Goal: Task Accomplishment & Management: Manage account settings

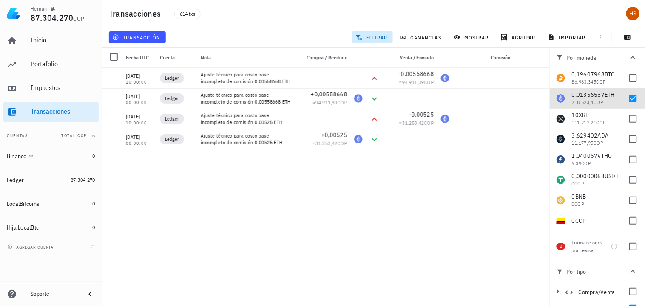
scroll to position [68, 0]
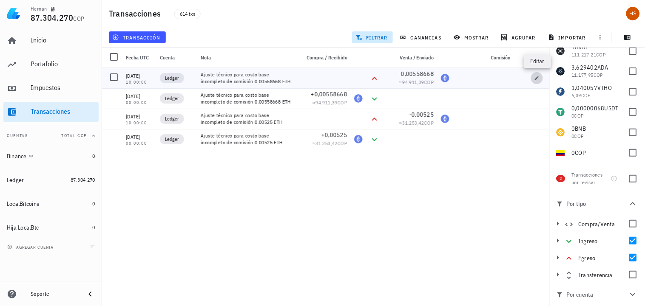
click at [537, 79] on icon "button" at bounding box center [537, 78] width 4 height 4
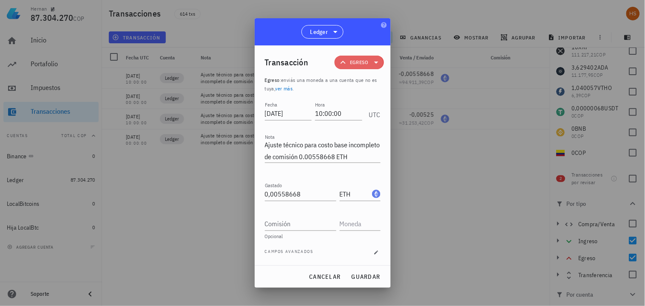
click at [376, 65] on icon at bounding box center [376, 62] width 10 height 10
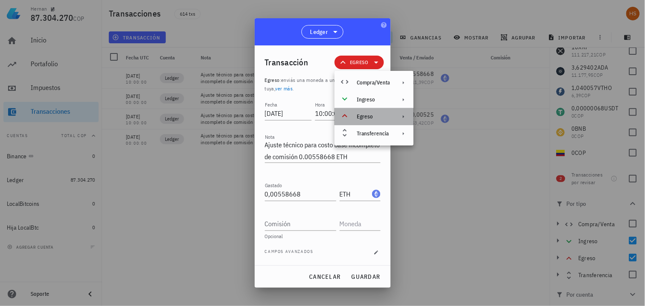
click at [404, 114] on icon at bounding box center [403, 116] width 7 height 7
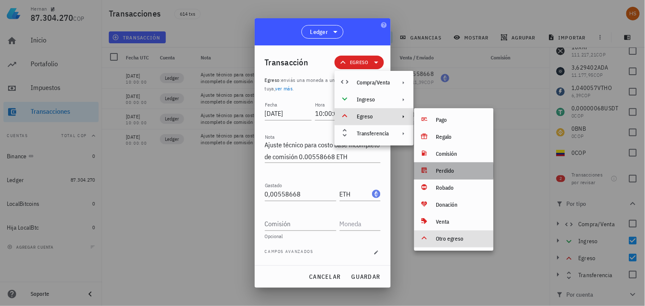
click at [449, 170] on div "Perdido" at bounding box center [461, 171] width 51 height 7
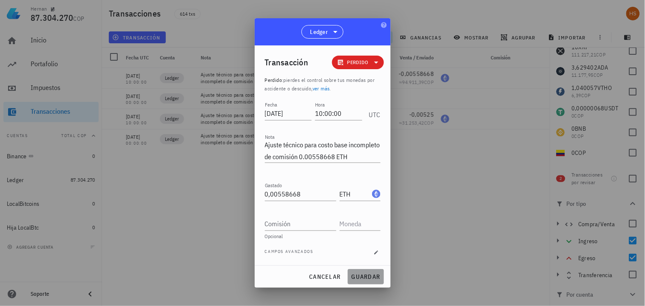
click at [368, 277] on span "guardar" at bounding box center [365, 277] width 29 height 8
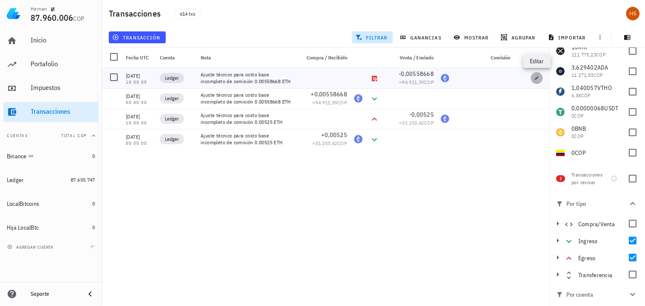
click at [538, 78] on icon "button" at bounding box center [536, 78] width 5 height 5
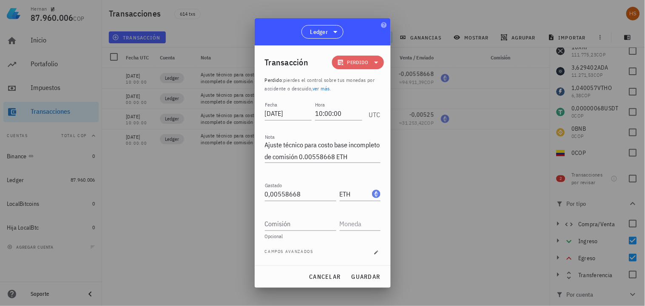
click at [374, 63] on icon at bounding box center [376, 62] width 10 height 10
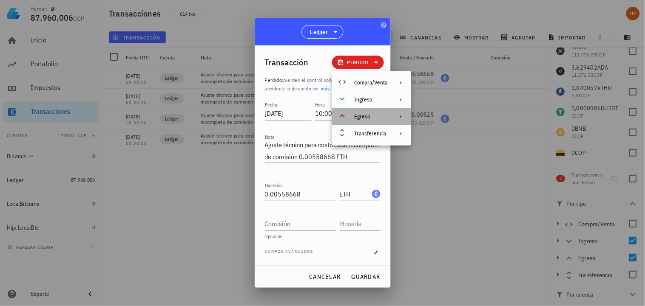
click at [371, 118] on div "Egreso" at bounding box center [370, 116] width 33 height 7
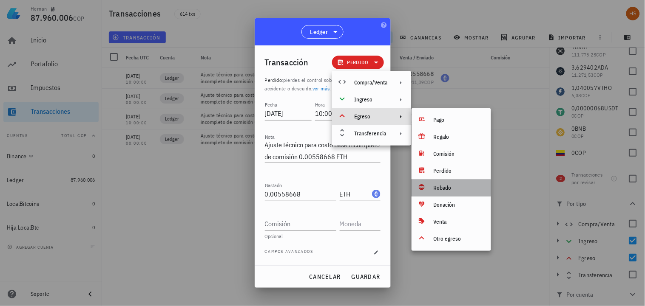
click at [437, 188] on div "Robado" at bounding box center [458, 188] width 51 height 7
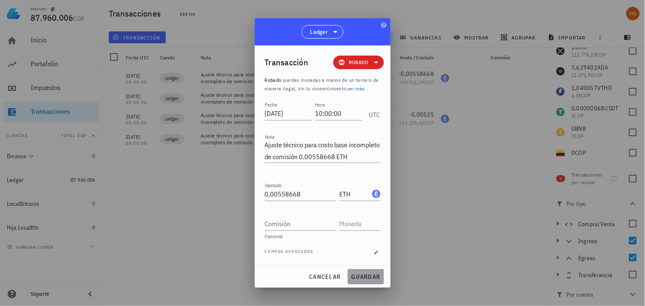
click at [364, 277] on span "guardar" at bounding box center [365, 277] width 29 height 8
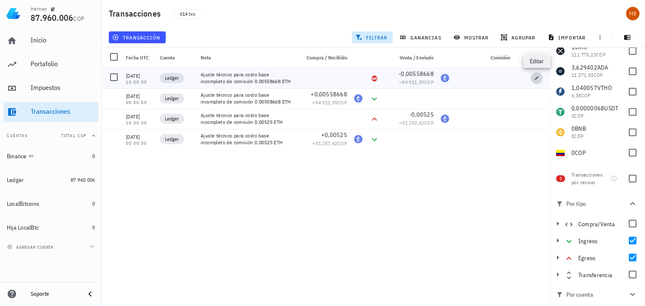
click at [536, 74] on button "button" at bounding box center [537, 78] width 12 height 12
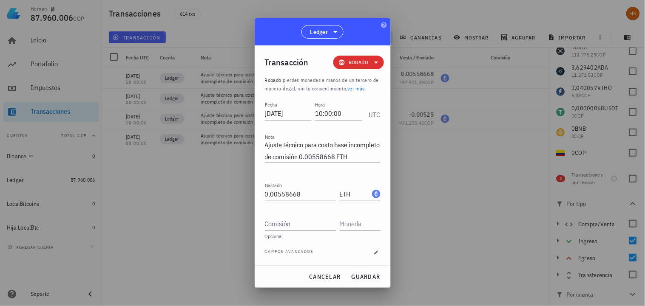
click at [373, 62] on icon at bounding box center [376, 62] width 10 height 10
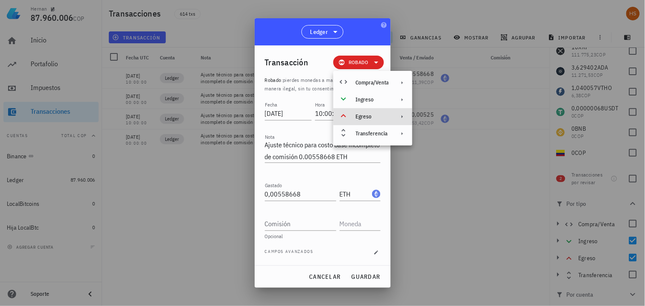
click at [374, 116] on div "Egreso" at bounding box center [371, 116] width 33 height 7
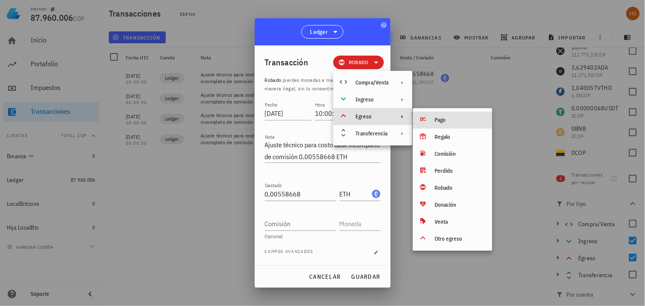
click at [444, 120] on div "Pago" at bounding box center [460, 120] width 51 height 7
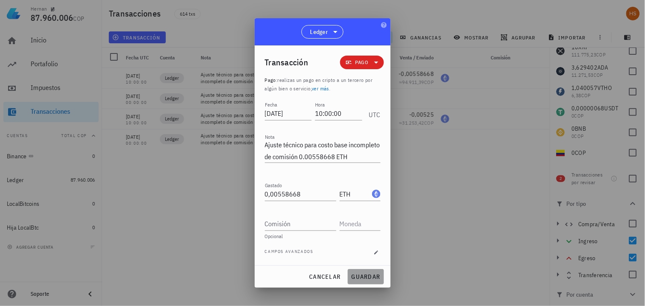
click at [366, 275] on span "guardar" at bounding box center [365, 277] width 29 height 8
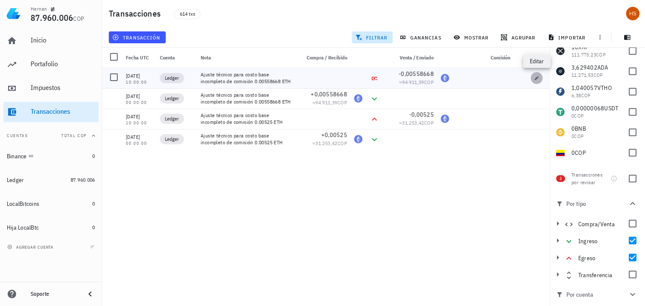
click at [537, 78] on icon "button" at bounding box center [537, 78] width 4 height 4
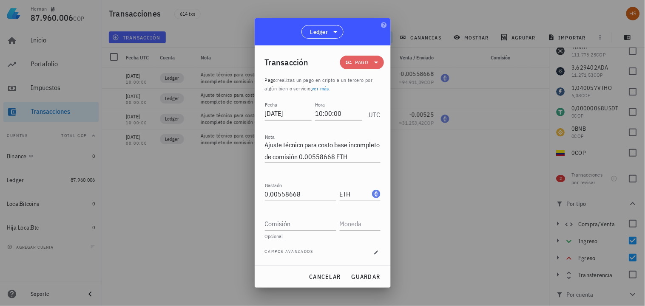
click at [377, 62] on icon at bounding box center [376, 62] width 10 height 10
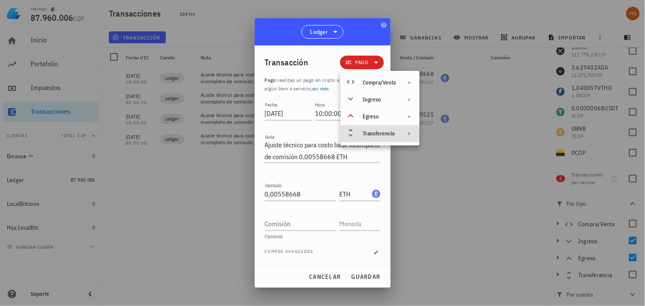
click at [397, 135] on div "Transferencia" at bounding box center [379, 133] width 79 height 17
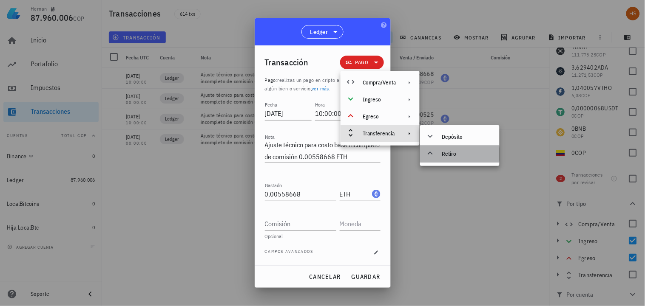
click at [439, 152] on div "Retiro" at bounding box center [459, 154] width 79 height 17
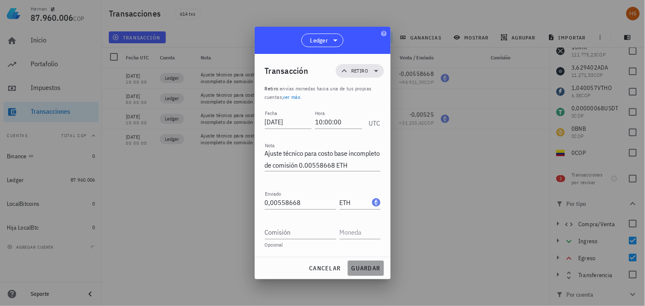
click at [370, 267] on span "guardar" at bounding box center [365, 269] width 29 height 8
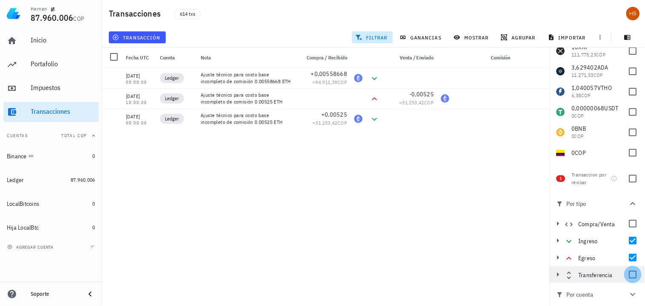
click at [625, 274] on div at bounding box center [632, 275] width 14 height 14
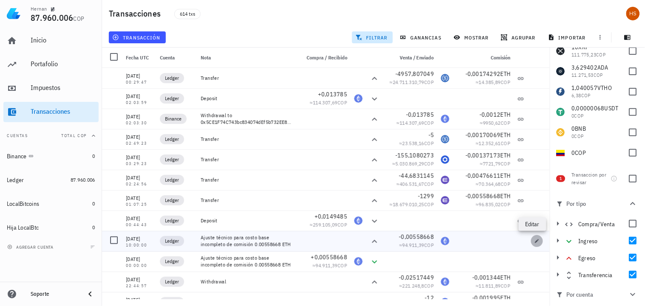
click at [534, 241] on icon "button" at bounding box center [536, 241] width 5 height 5
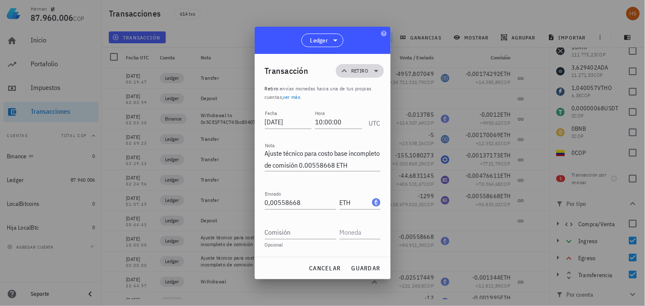
click at [377, 71] on icon at bounding box center [376, 71] width 10 height 10
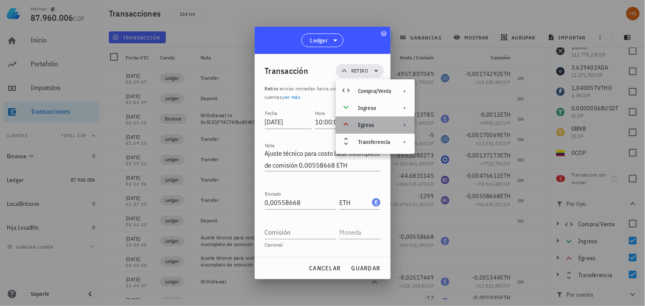
click at [387, 121] on div "Egreso" at bounding box center [375, 125] width 79 height 17
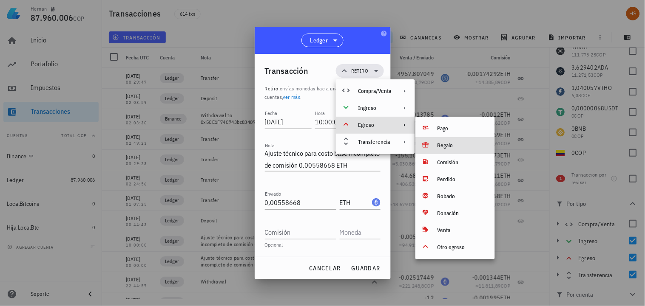
click at [450, 145] on div "Regalo" at bounding box center [462, 145] width 51 height 7
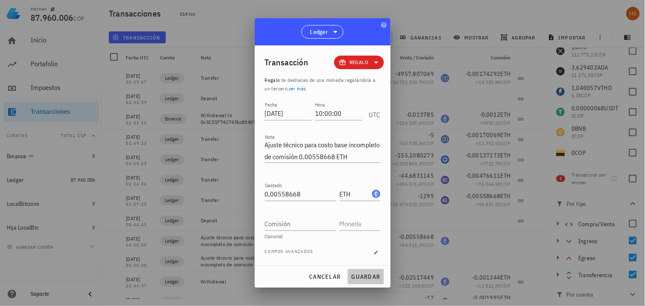
click at [376, 275] on span "guardar" at bounding box center [365, 277] width 29 height 8
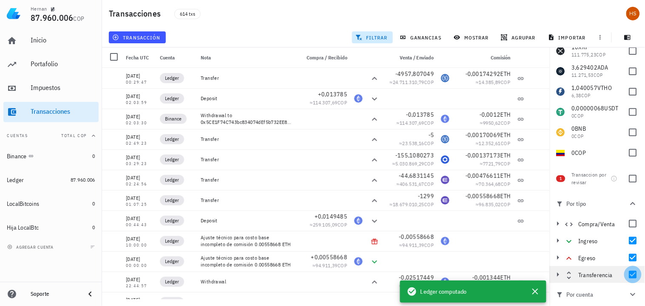
click at [631, 277] on div at bounding box center [632, 275] width 14 height 14
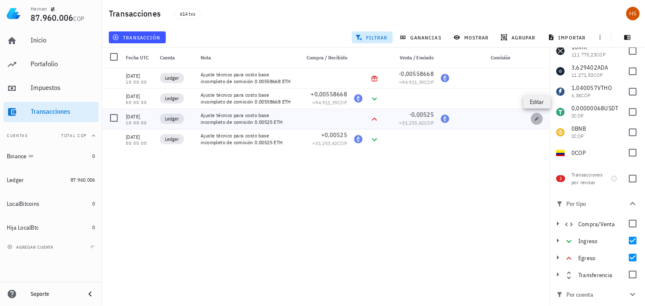
click at [535, 120] on icon "button" at bounding box center [536, 118] width 5 height 5
type input "[DATE]"
type textarea "Ajuste técnico para costo base incompleto de comisión 0.00525 ETH"
type input "0,00525"
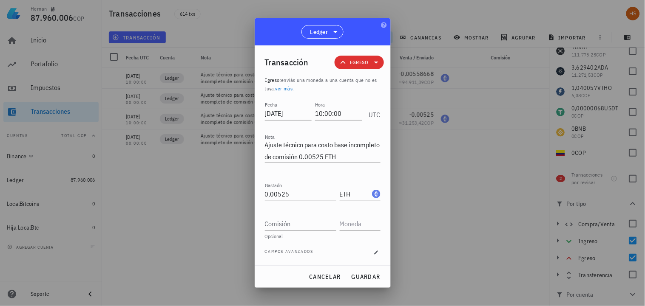
click at [364, 61] on span "Egreso" at bounding box center [359, 62] width 18 height 8
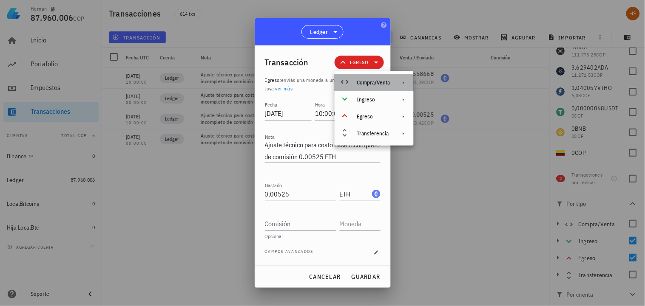
click at [405, 83] on icon at bounding box center [403, 82] width 7 height 7
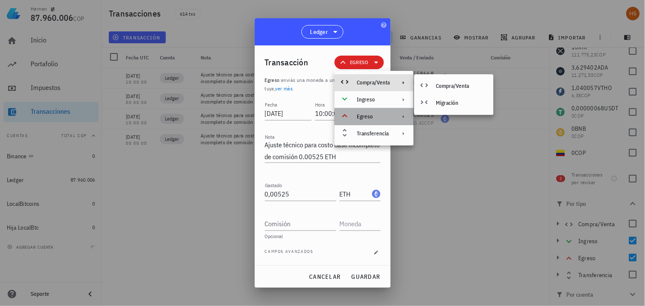
click at [405, 116] on icon at bounding box center [403, 116] width 7 height 7
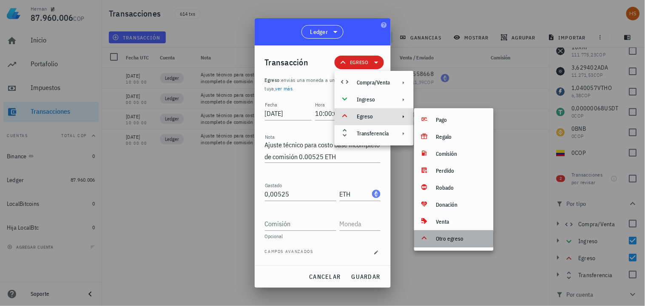
click at [445, 236] on div "Otro egreso" at bounding box center [461, 239] width 51 height 7
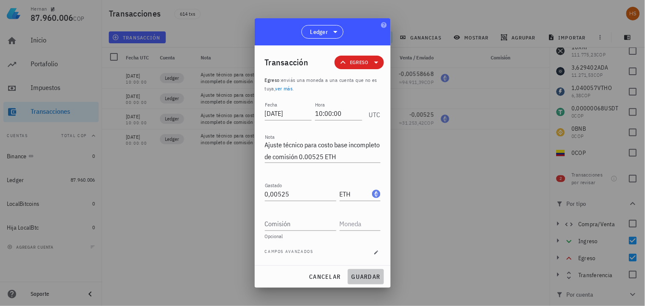
click at [374, 273] on span "guardar" at bounding box center [365, 277] width 29 height 8
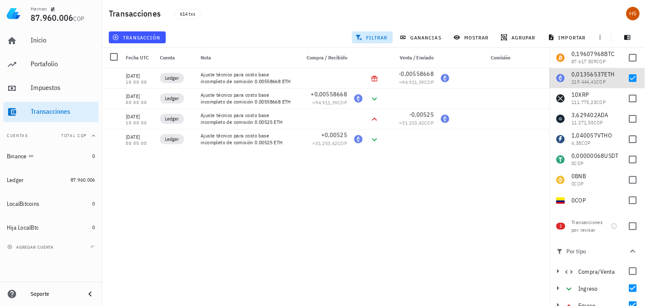
scroll to position [0, 0]
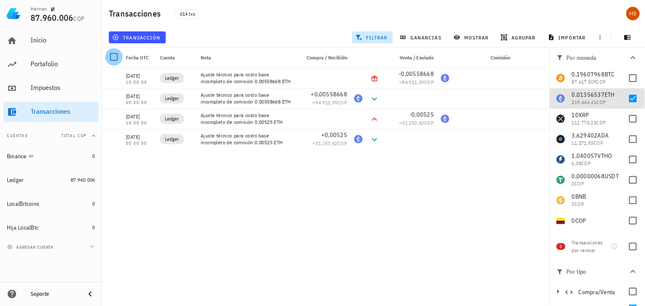
click at [113, 58] on div at bounding box center [114, 57] width 14 height 14
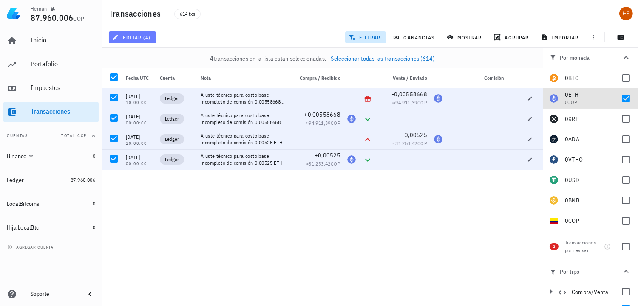
click at [143, 39] on span "editar (4)" at bounding box center [132, 37] width 37 height 7
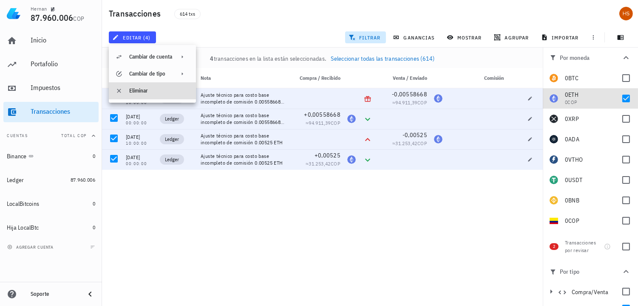
click at [134, 88] on div "Eliminar" at bounding box center [159, 91] width 60 height 7
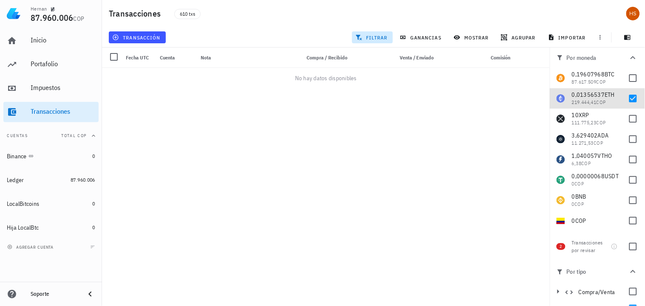
click at [451, 108] on div "Hernan 87.960.006 COP Inicio Portafolio Impuestos Transacciones Cuentas Total C…" at bounding box center [322, 153] width 645 height 306
click at [630, 246] on div at bounding box center [632, 247] width 14 height 14
checkbox input "true"
click at [626, 99] on div at bounding box center [632, 98] width 14 height 14
checkbox input "false"
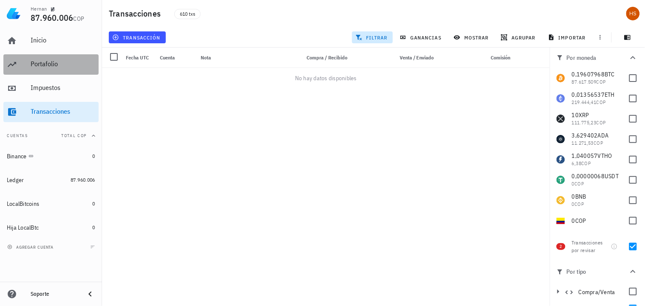
click at [52, 64] on div "Portafolio" at bounding box center [63, 64] width 65 height 8
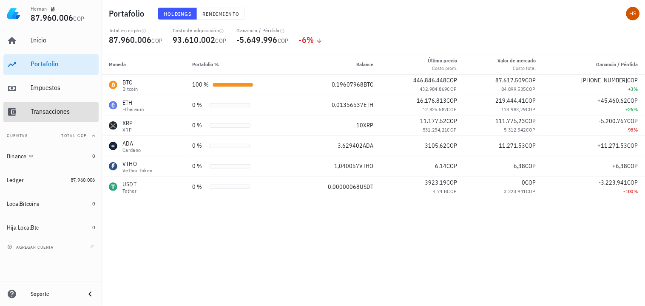
click at [53, 109] on div "Transacciones" at bounding box center [63, 112] width 65 height 8
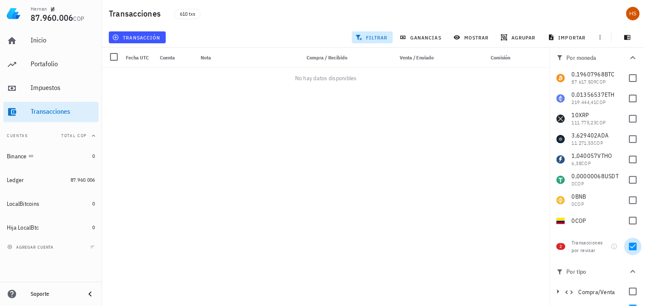
click at [628, 245] on div at bounding box center [632, 247] width 14 height 14
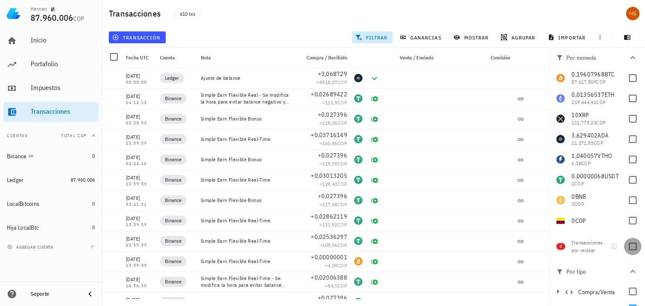
click at [628, 249] on div at bounding box center [632, 247] width 14 height 14
checkbox input "true"
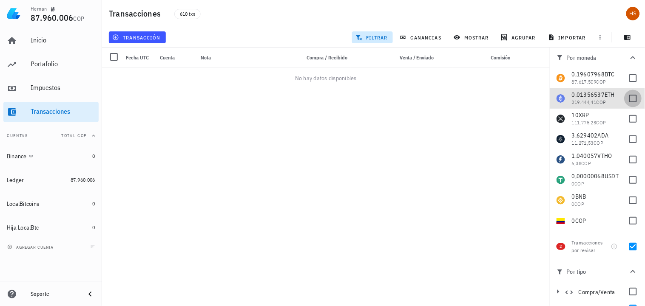
click at [625, 100] on div at bounding box center [632, 98] width 14 height 14
checkbox input "false"
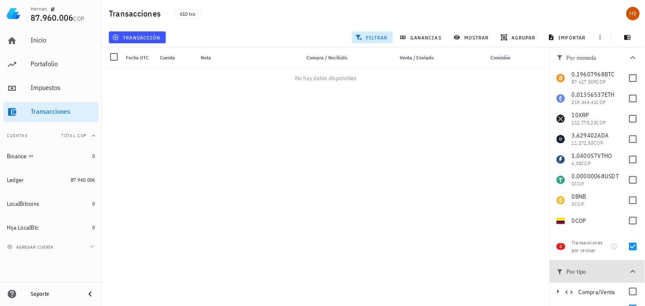
click at [630, 273] on icon "button" at bounding box center [633, 272] width 10 height 10
click at [630, 272] on icon "button" at bounding box center [633, 272] width 10 height 10
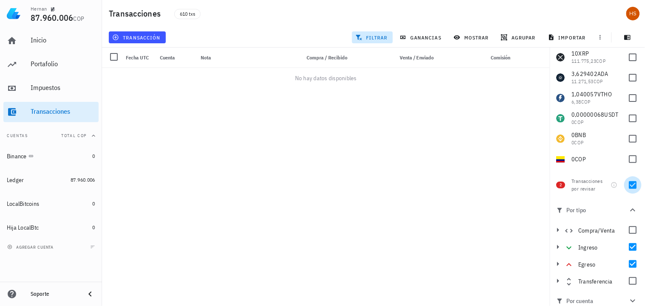
scroll to position [68, 0]
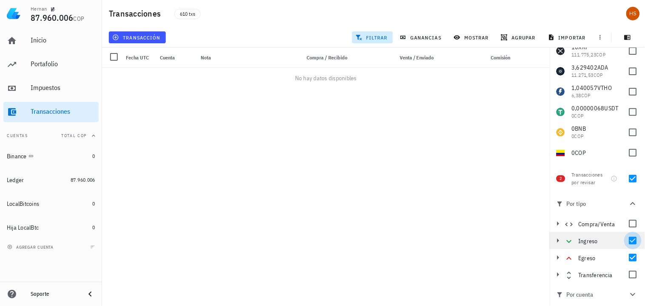
click at [628, 241] on div at bounding box center [632, 241] width 14 height 14
click at [629, 257] on div at bounding box center [632, 258] width 14 height 14
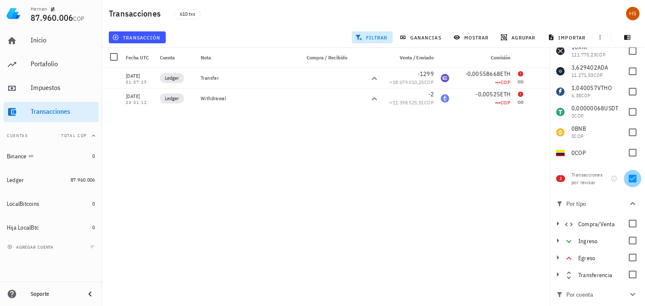
click at [628, 182] on div at bounding box center [632, 179] width 14 height 14
checkbox input "false"
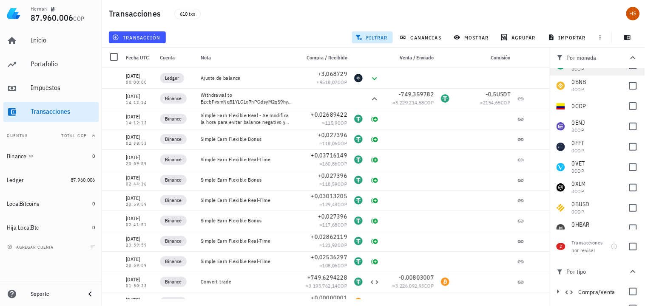
scroll to position [141, 0]
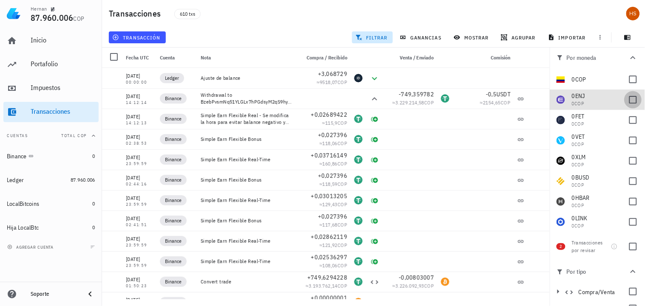
click at [627, 101] on div at bounding box center [632, 100] width 14 height 14
checkbox input "true"
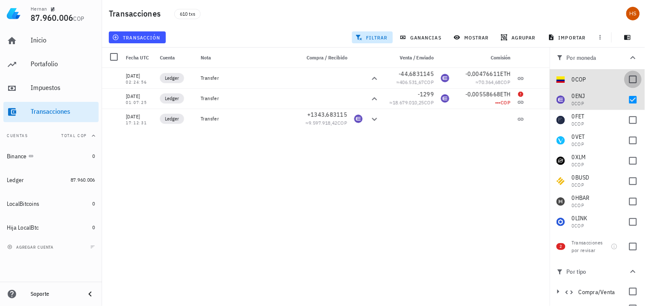
click at [625, 82] on div at bounding box center [632, 79] width 14 height 14
checkbox input "true"
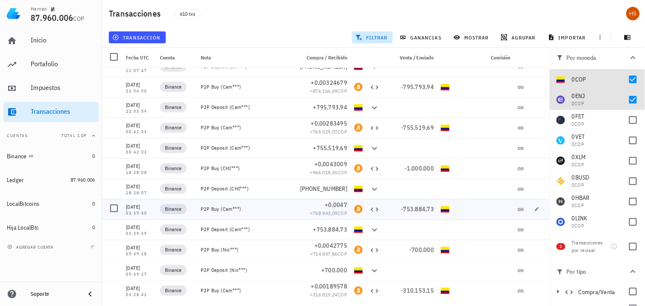
scroll to position [472, 0]
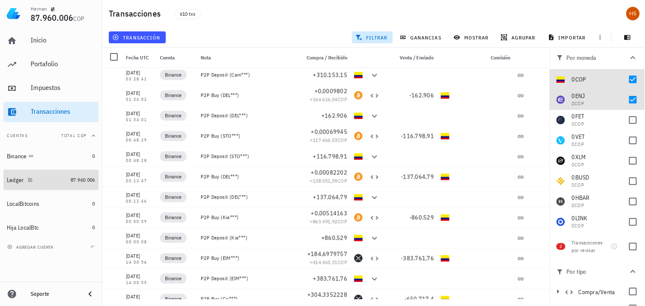
click at [66, 176] on link "Ledger 87.960.006" at bounding box center [50, 180] width 95 height 20
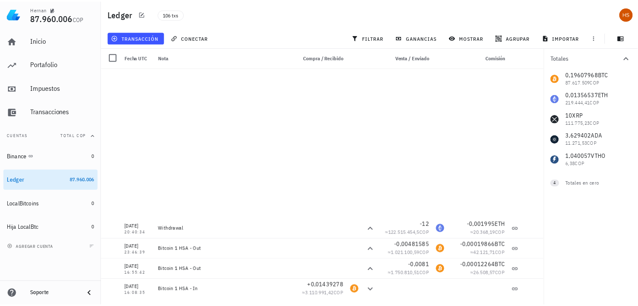
scroll to position [1227, 0]
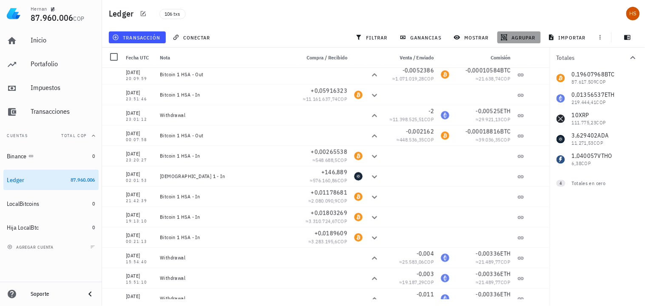
click at [522, 34] on span "agrupar" at bounding box center [518, 37] width 33 height 7
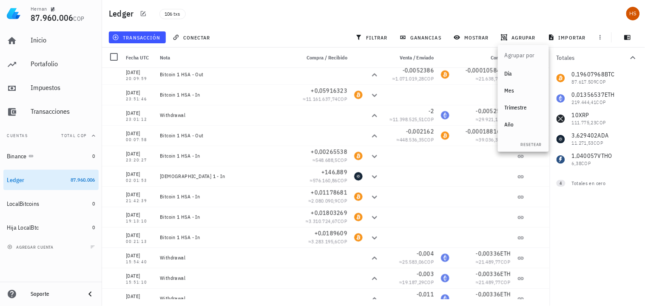
click at [510, 124] on div "Año" at bounding box center [522, 125] width 37 height 7
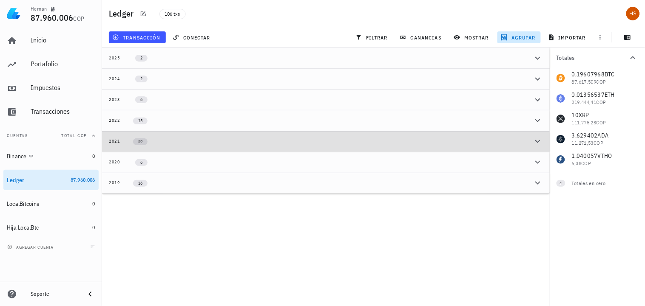
click at [118, 139] on div "2021" at bounding box center [114, 141] width 11 height 7
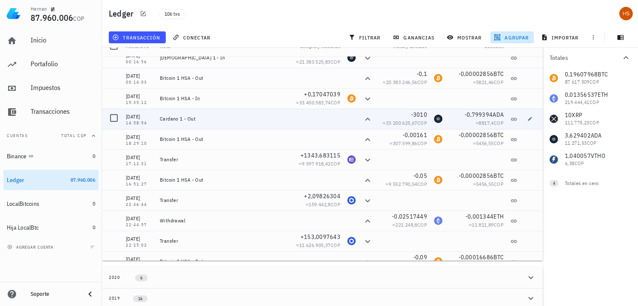
scroll to position [189, 0]
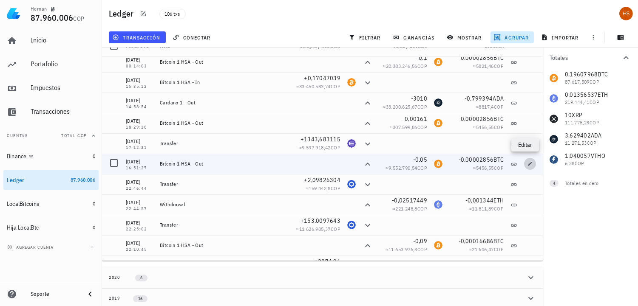
click at [527, 161] on icon "button" at bounding box center [529, 163] width 5 height 5
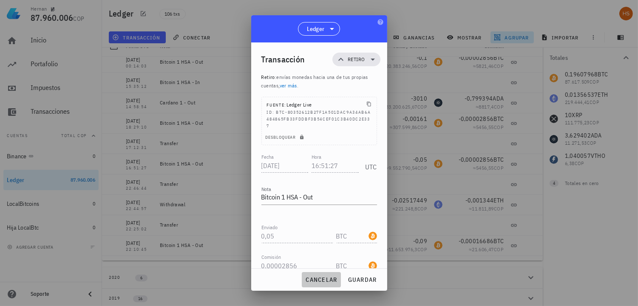
click at [320, 281] on span "cancelar" at bounding box center [321, 280] width 32 height 8
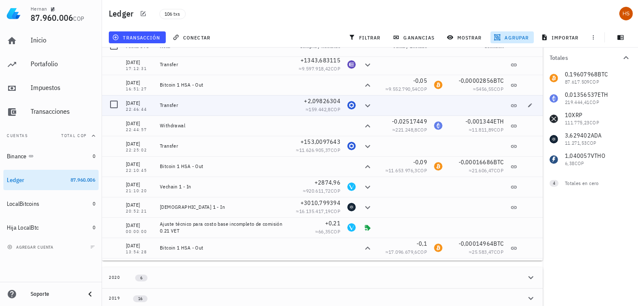
scroll to position [236, 0]
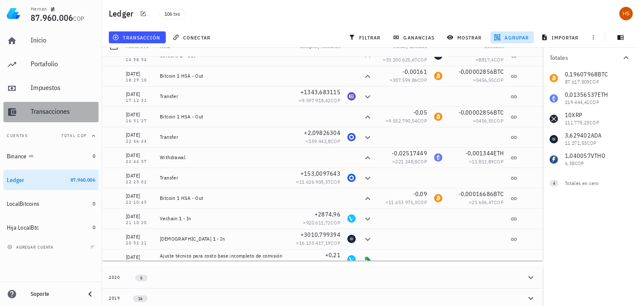
click at [60, 112] on div "Transacciones" at bounding box center [63, 112] width 65 height 8
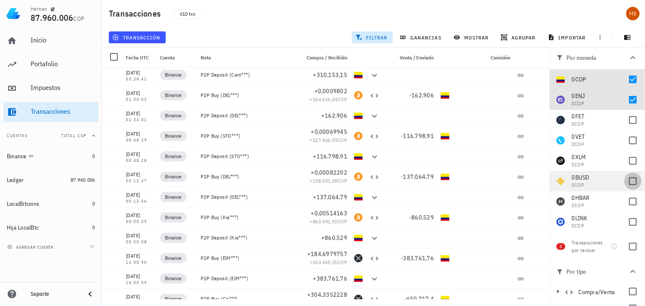
scroll to position [188, 0]
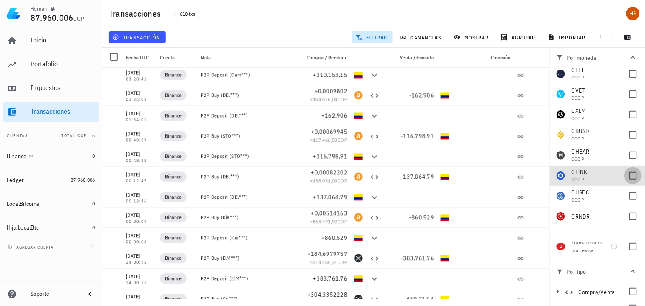
click at [625, 174] on div at bounding box center [632, 176] width 14 height 14
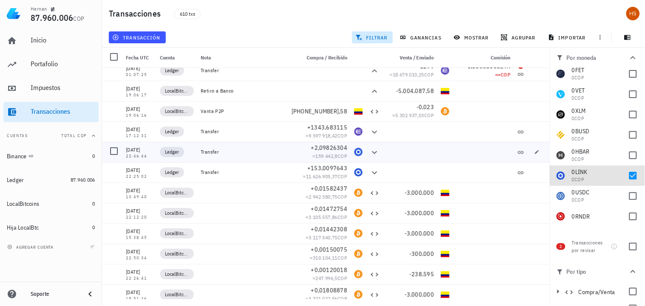
scroll to position [1511, 0]
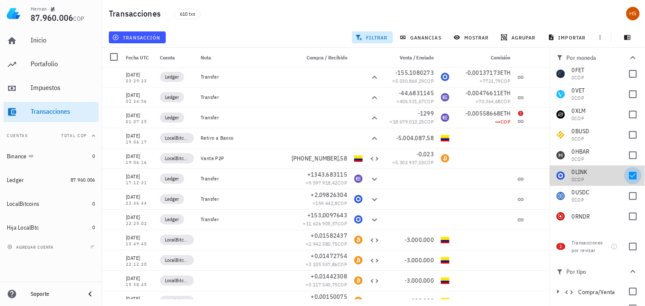
click at [625, 175] on div at bounding box center [632, 176] width 14 height 14
checkbox input "false"
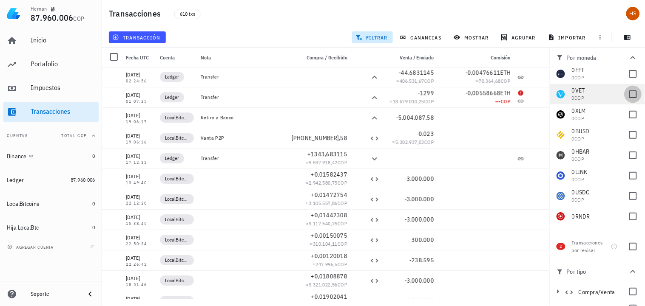
scroll to position [0, 0]
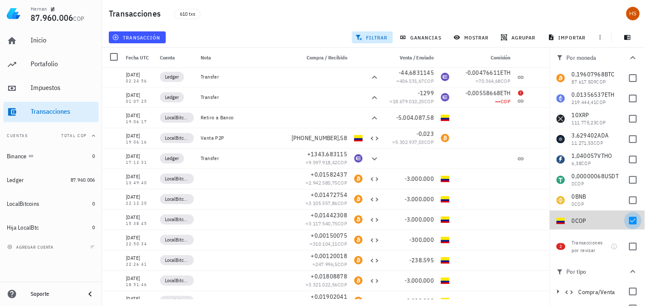
click at [625, 218] on div at bounding box center [632, 221] width 14 height 14
checkbox input "false"
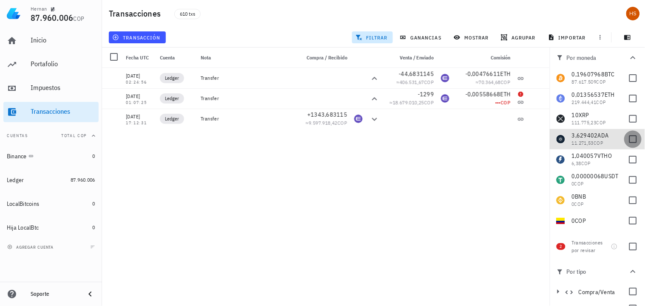
click at [625, 135] on div at bounding box center [632, 139] width 14 height 14
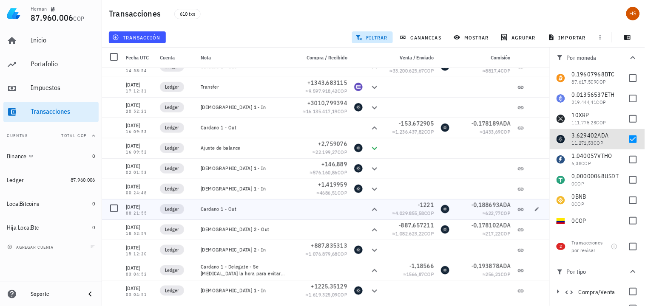
scroll to position [257, 0]
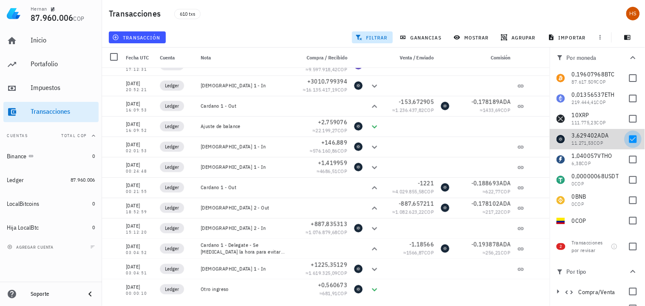
click at [625, 140] on div at bounding box center [632, 139] width 14 height 14
checkbox input "false"
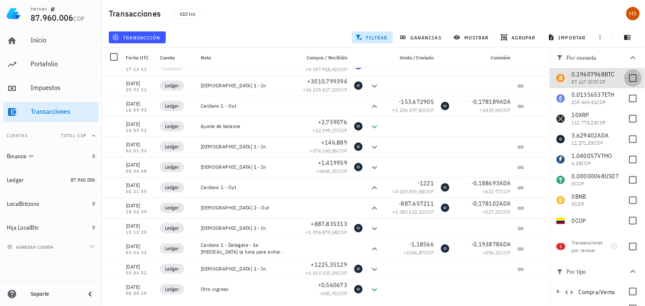
click at [625, 78] on div at bounding box center [632, 78] width 14 height 14
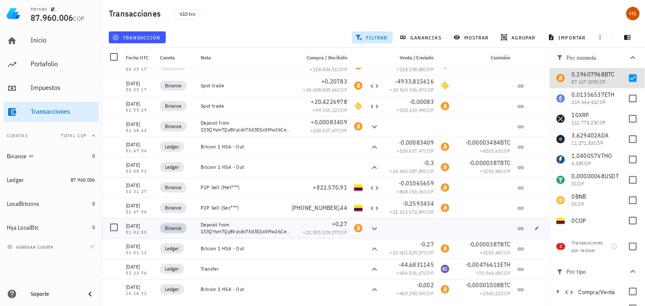
scroll to position [2691, 0]
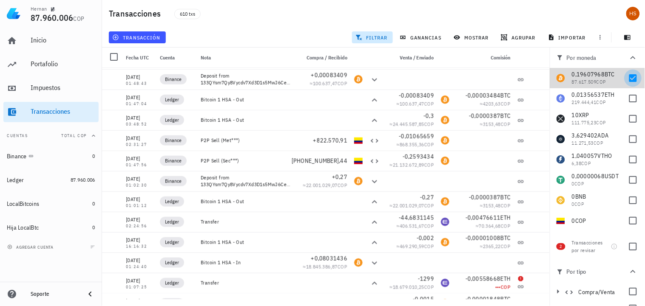
drag, startPoint x: 625, startPoint y: 75, endPoint x: 625, endPoint y: 82, distance: 7.2
click at [625, 75] on div at bounding box center [632, 78] width 14 height 14
checkbox input "false"
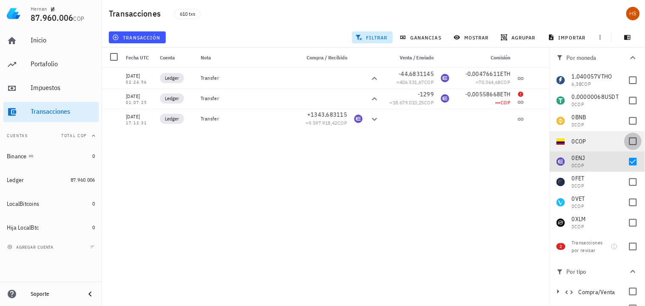
scroll to position [94, 0]
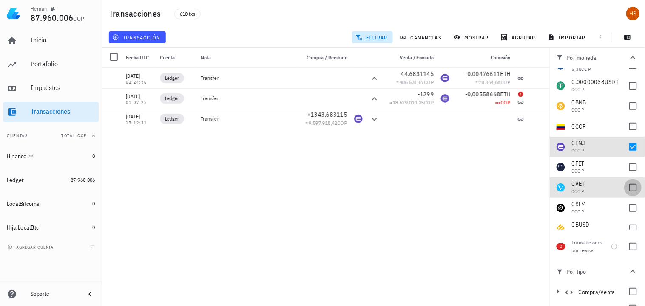
click at [625, 190] on div at bounding box center [632, 188] width 14 height 14
checkbox input "true"
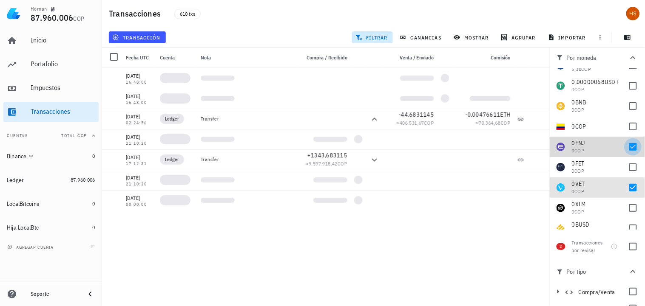
click at [625, 146] on div at bounding box center [632, 147] width 14 height 14
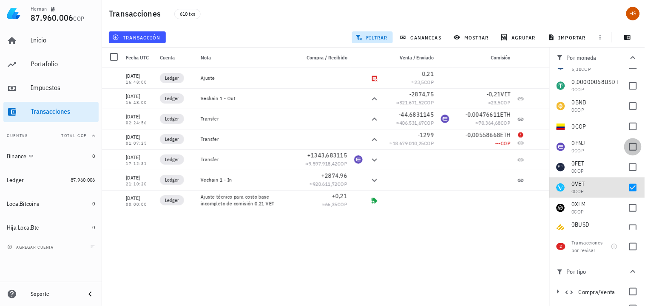
checkbox input "false"
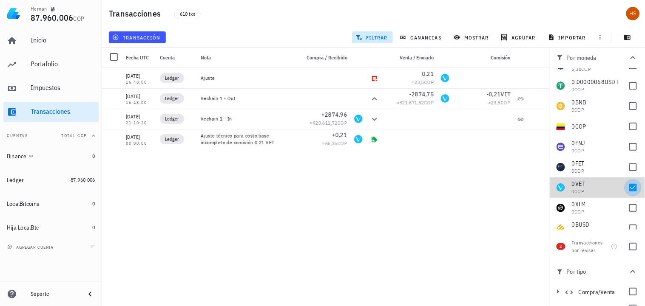
click at [625, 189] on div at bounding box center [632, 188] width 14 height 14
checkbox input "false"
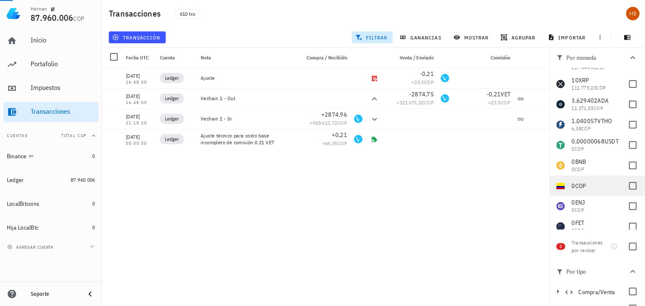
scroll to position [0, 0]
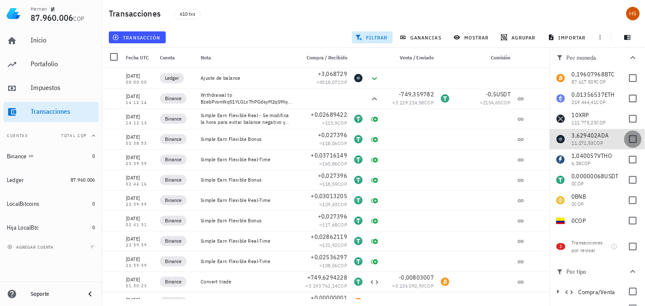
click at [625, 140] on div at bounding box center [632, 139] width 14 height 14
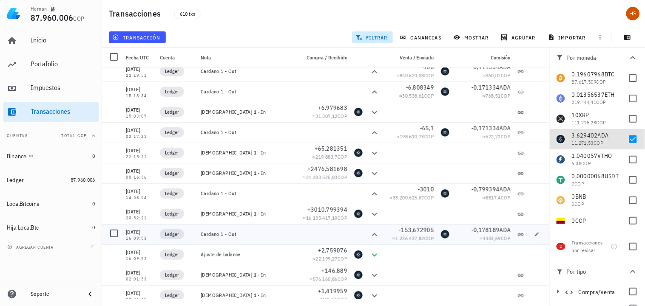
scroll to position [102, 0]
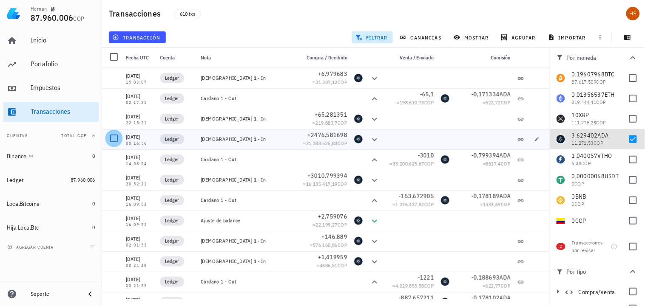
click at [115, 139] on div at bounding box center [114, 138] width 14 height 14
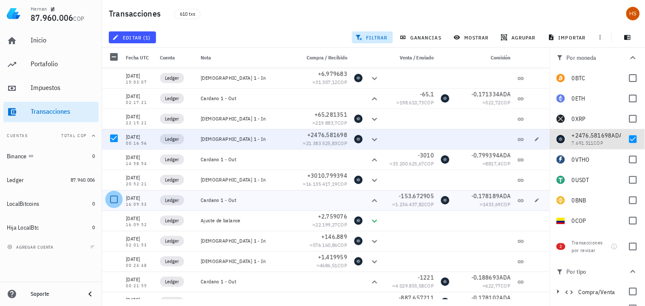
click at [113, 199] on div at bounding box center [114, 199] width 14 height 14
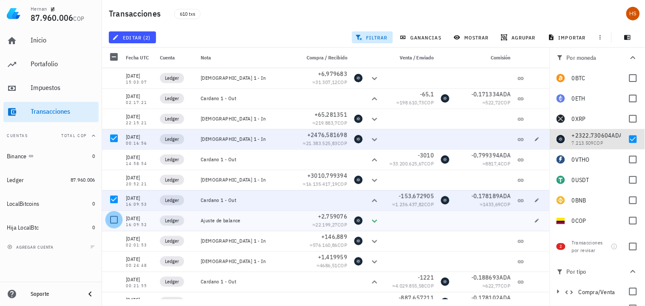
click at [112, 218] on div at bounding box center [114, 220] width 14 height 14
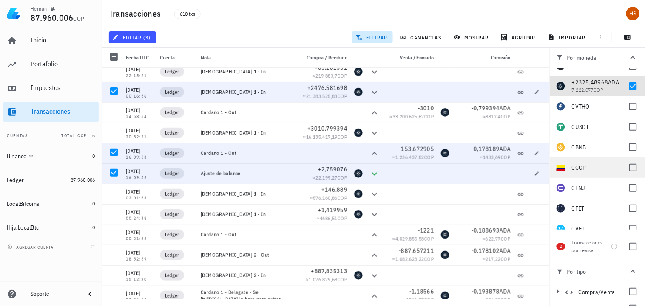
scroll to position [94, 0]
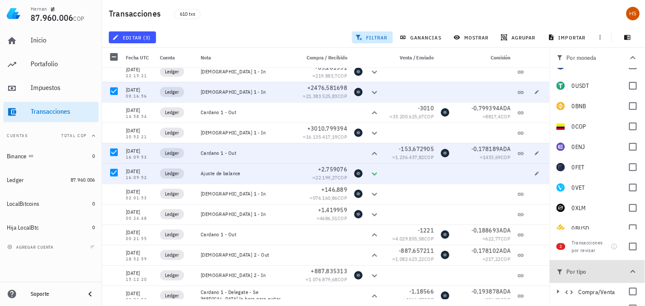
click at [630, 271] on icon "button" at bounding box center [632, 271] width 5 height 3
click at [627, 271] on span "Por tipo" at bounding box center [591, 271] width 71 height 9
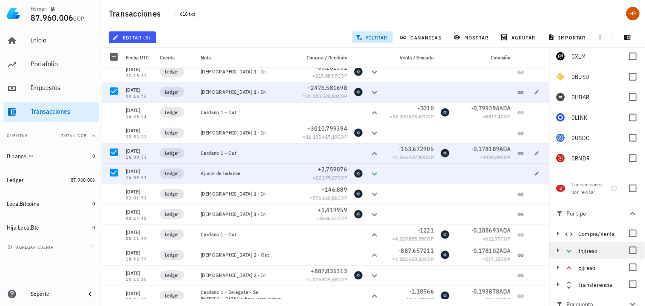
scroll to position [68, 0]
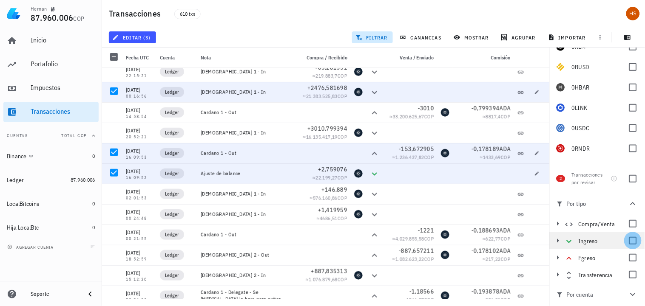
click at [625, 243] on div at bounding box center [632, 241] width 14 height 14
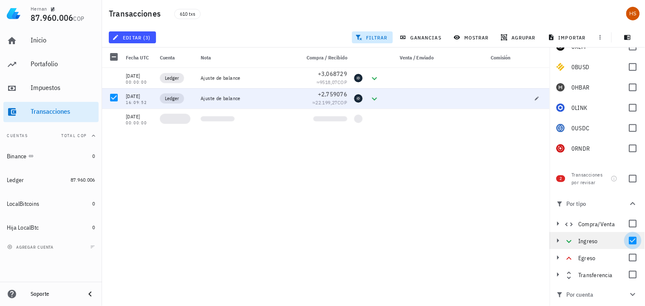
scroll to position [0, 0]
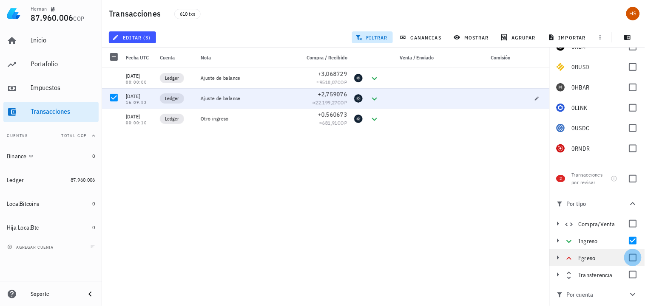
click at [625, 257] on div at bounding box center [632, 258] width 14 height 14
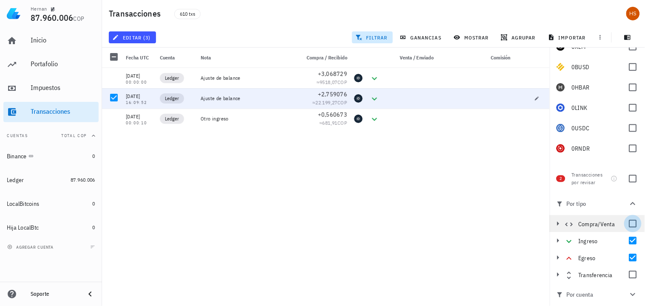
click at [627, 225] on div at bounding box center [632, 224] width 14 height 14
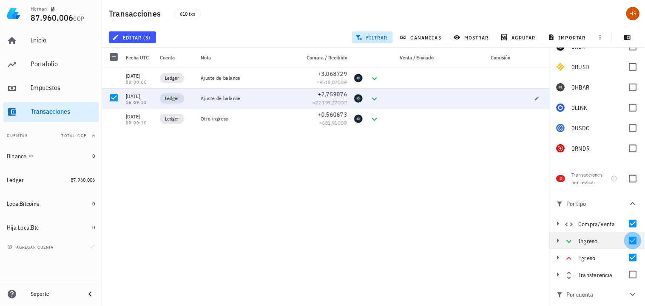
click at [628, 243] on div at bounding box center [632, 241] width 14 height 14
click at [627, 257] on div at bounding box center [632, 258] width 14 height 14
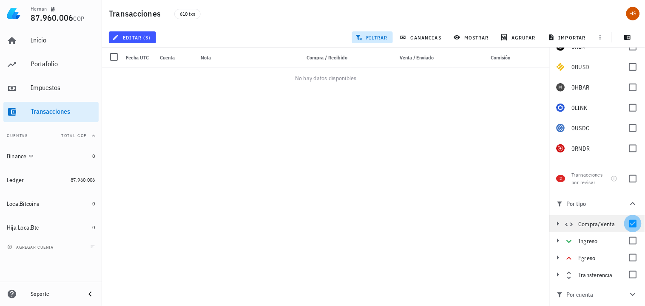
click at [629, 224] on div at bounding box center [632, 224] width 14 height 14
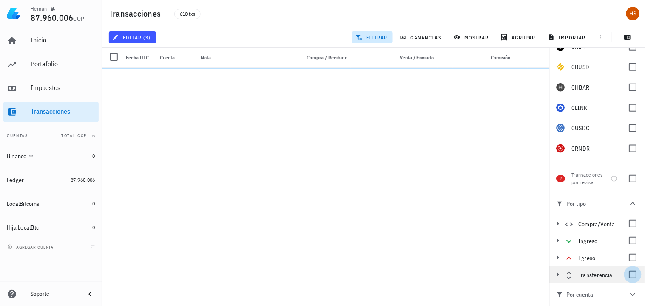
click at [627, 272] on div at bounding box center [632, 275] width 14 height 14
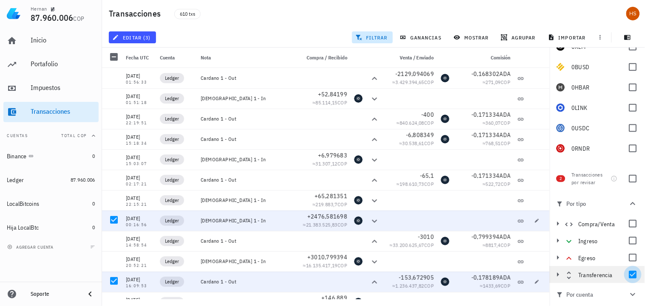
click at [631, 274] on div at bounding box center [632, 275] width 14 height 14
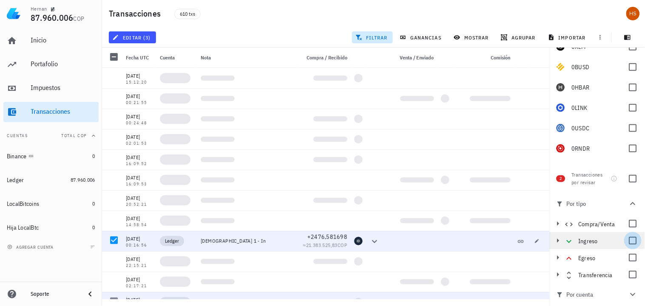
click at [630, 241] on div at bounding box center [632, 241] width 14 height 14
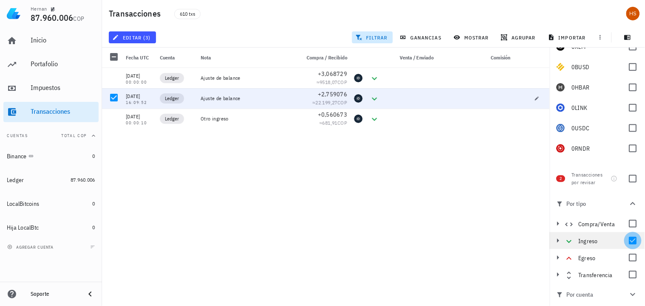
click at [628, 241] on div at bounding box center [632, 241] width 14 height 14
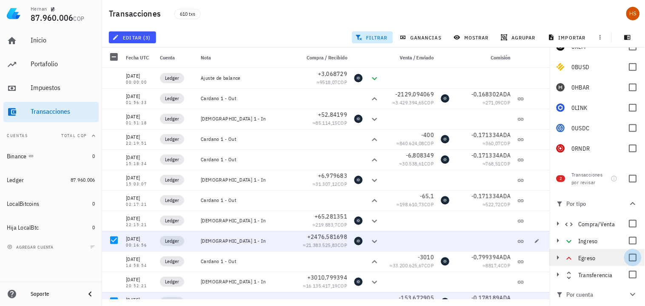
click at [627, 256] on div at bounding box center [632, 258] width 14 height 14
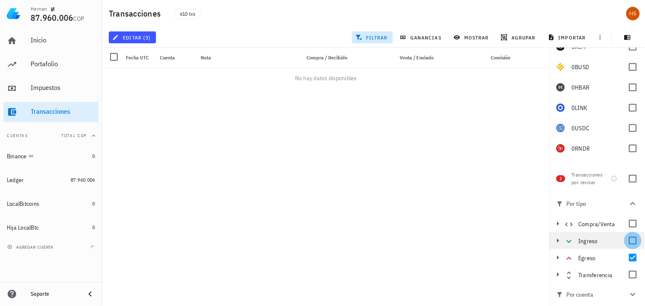
click at [626, 241] on div at bounding box center [632, 241] width 14 height 14
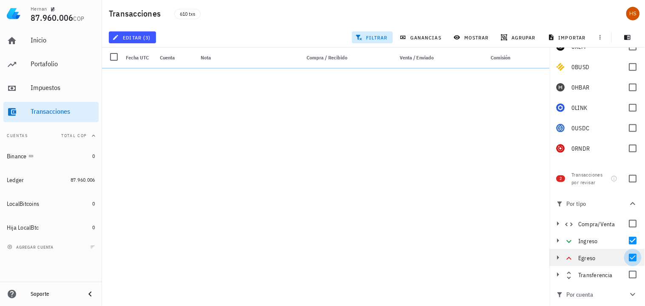
click at [627, 258] on div at bounding box center [632, 258] width 14 height 14
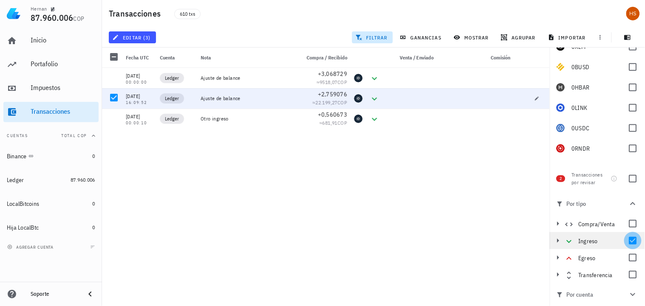
click at [628, 241] on div at bounding box center [632, 241] width 14 height 14
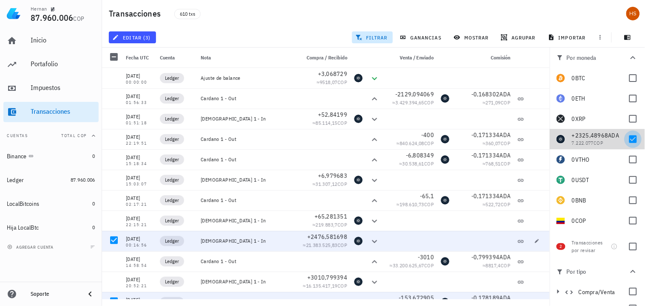
click at [625, 139] on div at bounding box center [632, 139] width 14 height 14
checkbox input "false"
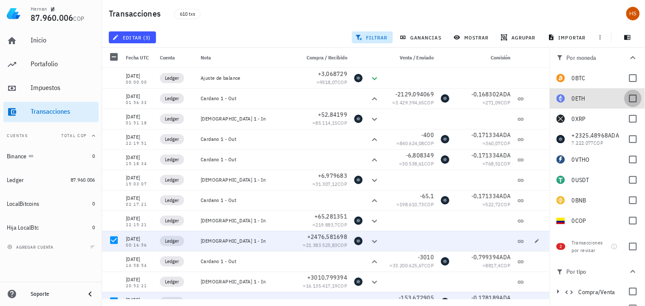
click at [625, 101] on div at bounding box center [632, 98] width 14 height 14
checkbox input "true"
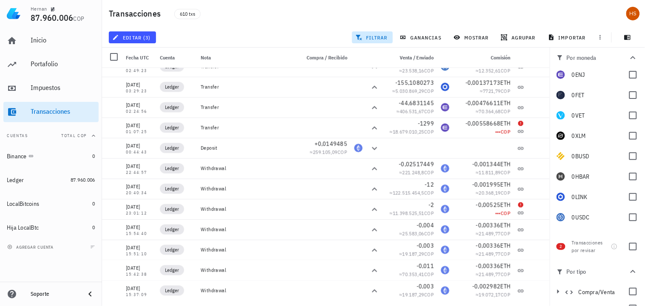
scroll to position [188, 0]
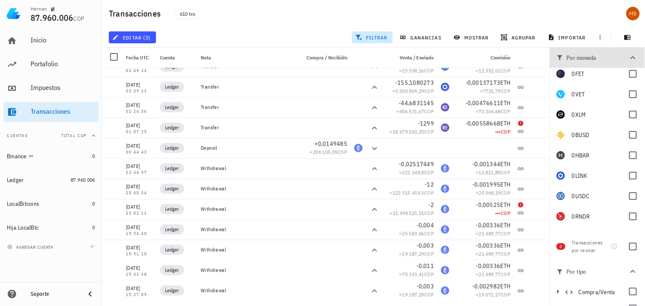
click at [630, 56] on icon "button" at bounding box center [633, 58] width 10 height 10
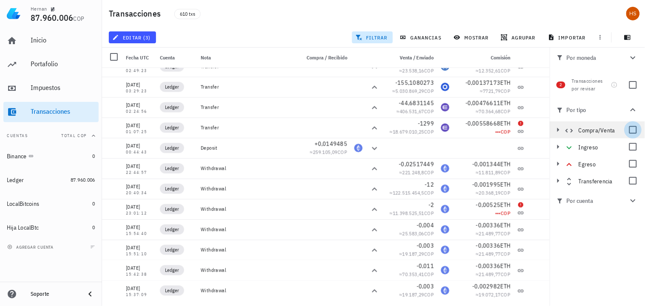
click at [632, 130] on div at bounding box center [632, 130] width 14 height 14
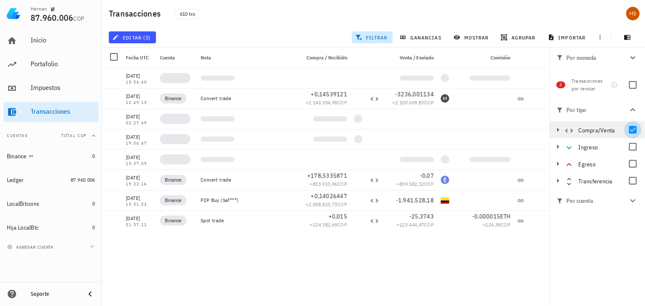
scroll to position [0, 0]
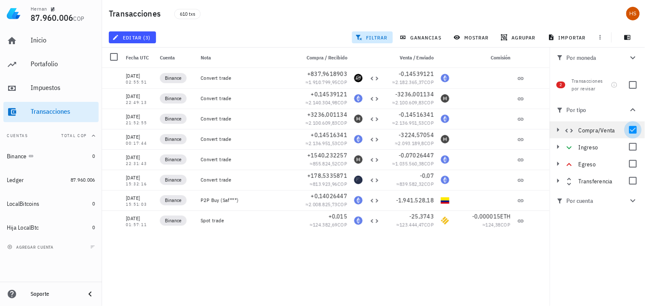
click at [632, 130] on div at bounding box center [632, 130] width 14 height 14
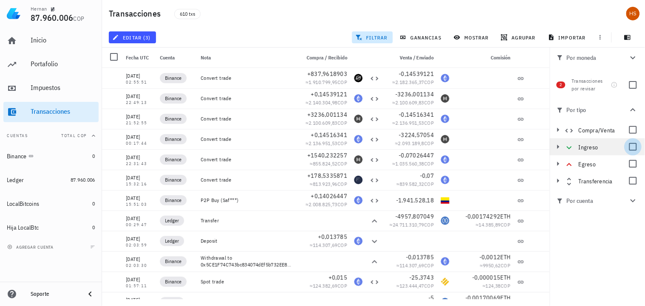
click at [632, 147] on div at bounding box center [632, 147] width 14 height 14
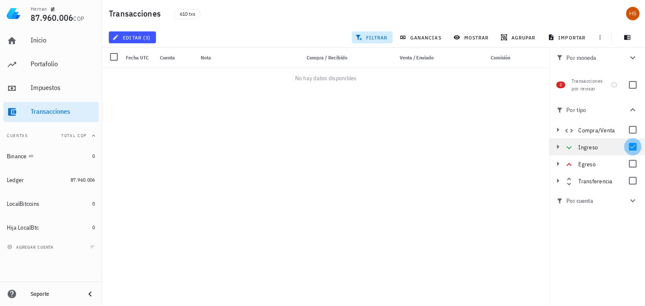
click at [632, 147] on div at bounding box center [632, 147] width 14 height 14
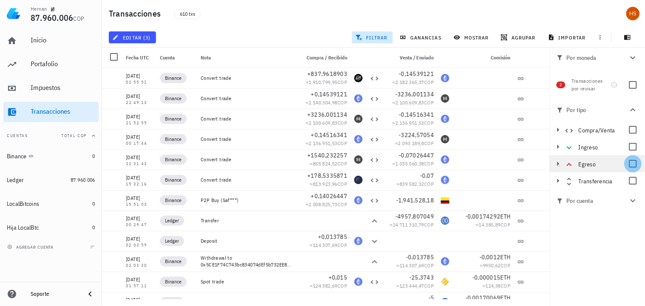
click at [632, 163] on div at bounding box center [632, 164] width 14 height 14
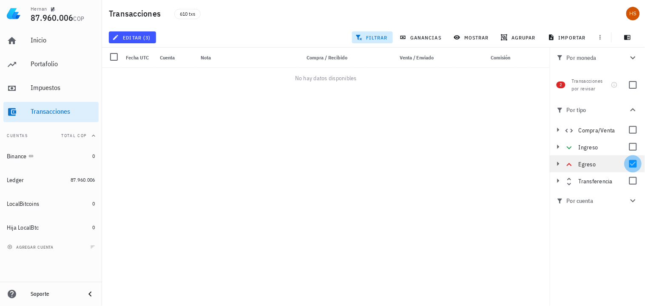
click at [632, 163] on div at bounding box center [632, 164] width 14 height 14
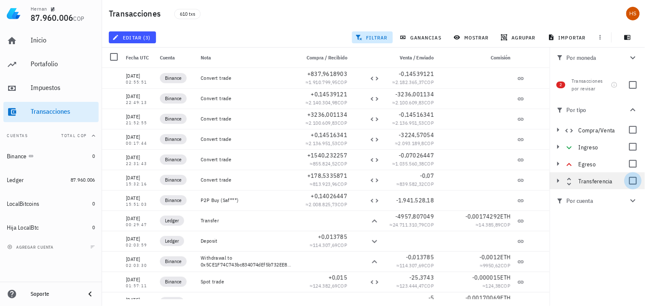
click at [632, 181] on div at bounding box center [632, 181] width 14 height 14
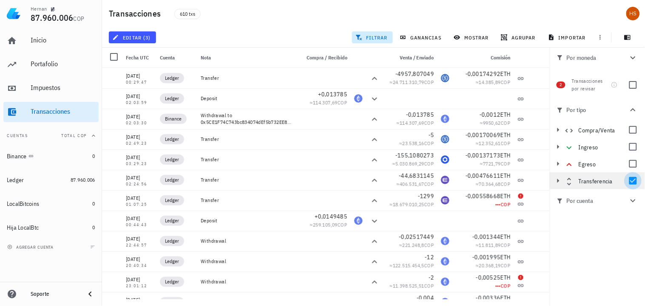
click at [634, 181] on div at bounding box center [632, 181] width 14 height 14
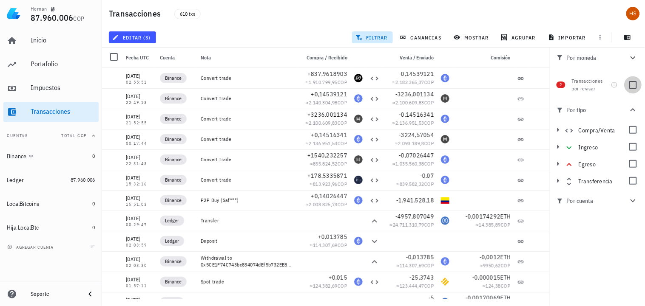
click at [632, 83] on div at bounding box center [632, 85] width 14 height 14
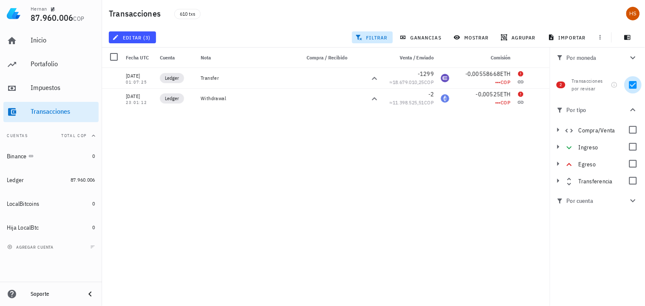
click at [632, 83] on div at bounding box center [632, 85] width 14 height 14
checkbox input "false"
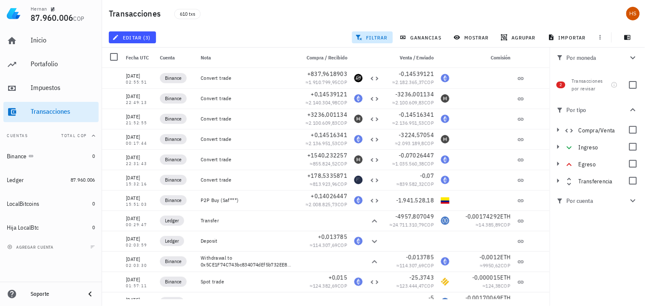
click at [636, 57] on icon "button" at bounding box center [633, 58] width 10 height 10
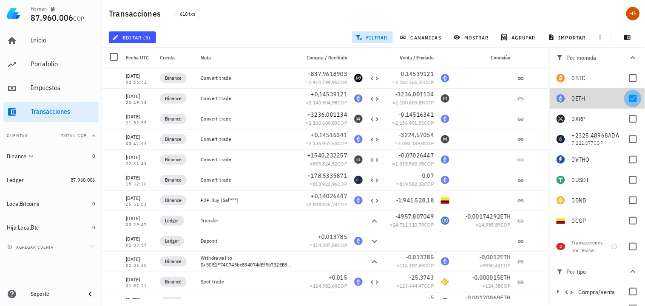
click at [626, 98] on div at bounding box center [632, 98] width 14 height 14
checkbox input "false"
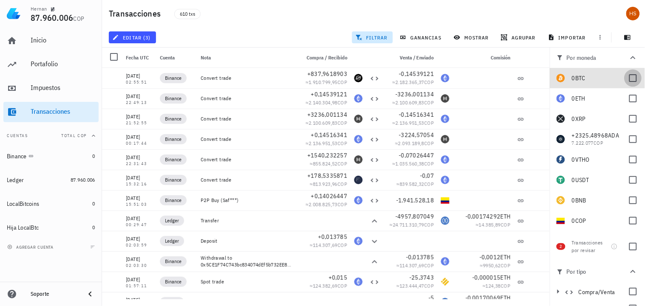
click at [626, 77] on div at bounding box center [632, 78] width 14 height 14
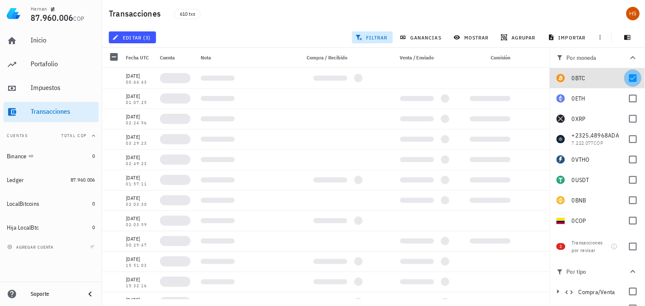
checkbox input "true"
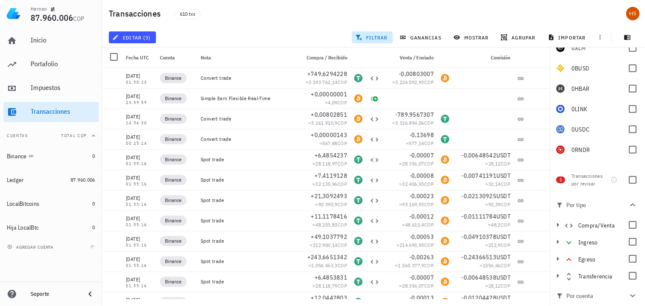
scroll to position [68, 0]
click at [632, 242] on div at bounding box center [632, 241] width 14 height 14
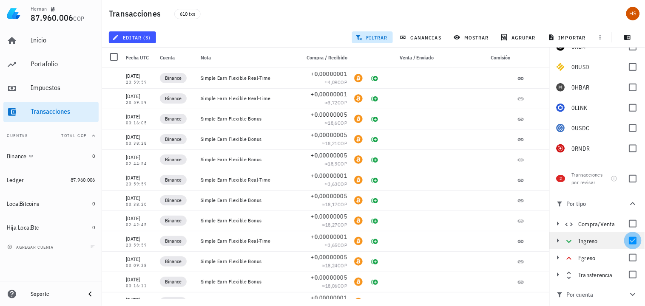
click at [632, 242] on div at bounding box center [632, 241] width 14 height 14
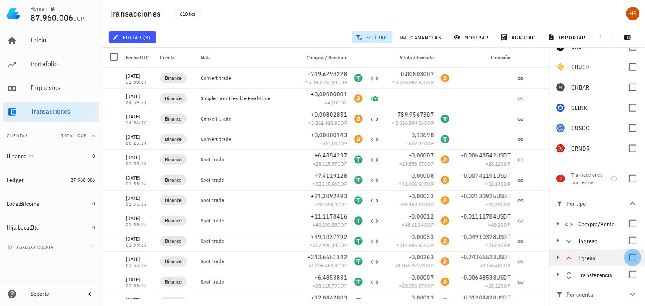
click at [631, 259] on div at bounding box center [632, 258] width 14 height 14
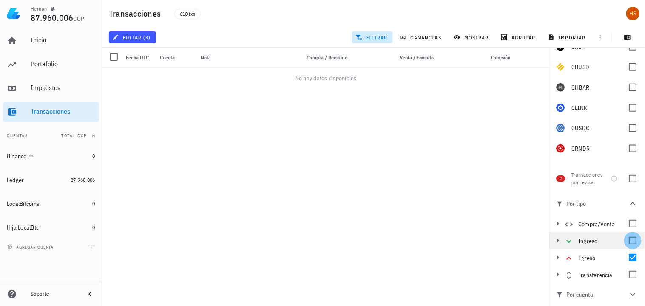
click at [629, 239] on div at bounding box center [632, 241] width 14 height 14
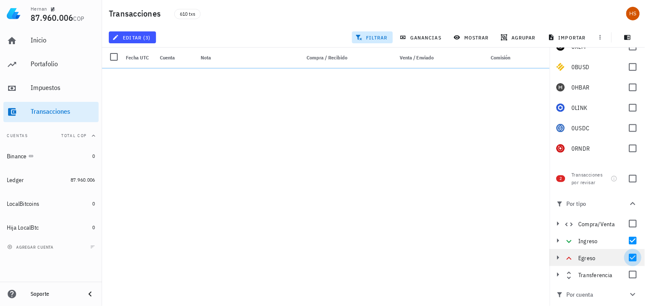
click at [627, 255] on div at bounding box center [632, 258] width 14 height 14
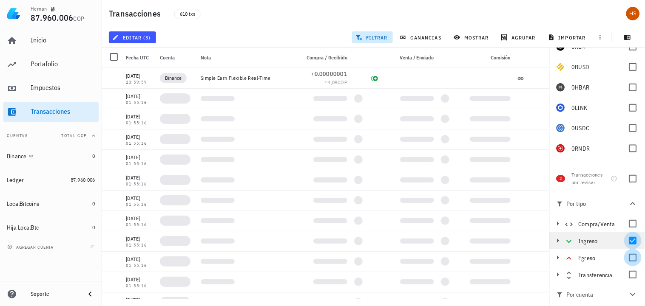
click at [629, 241] on div at bounding box center [632, 241] width 14 height 14
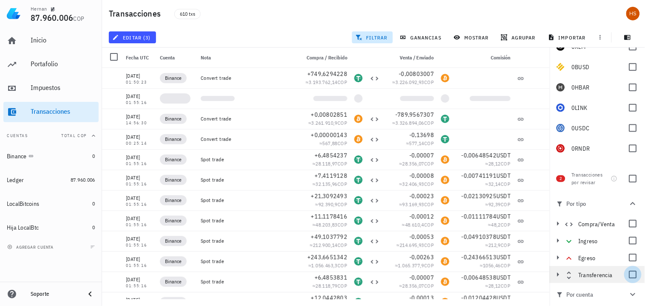
click at [627, 277] on div at bounding box center [632, 275] width 14 height 14
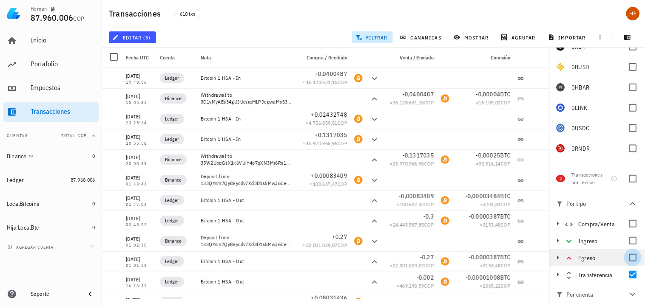
click at [630, 258] on div at bounding box center [632, 258] width 14 height 14
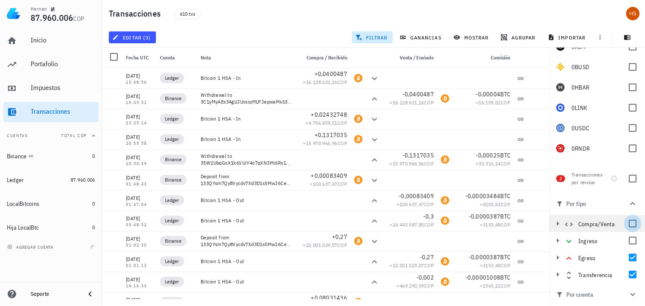
click at [629, 241] on div at bounding box center [632, 241] width 14 height 14
click at [629, 223] on div at bounding box center [632, 224] width 14 height 14
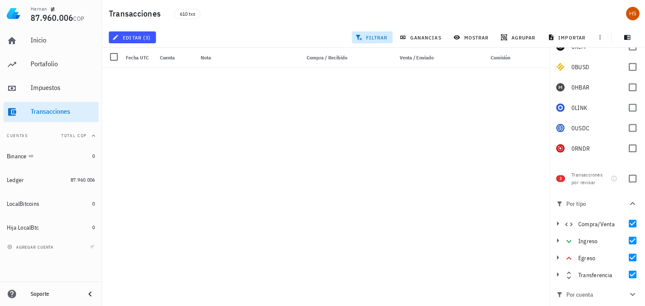
scroll to position [3639, 0]
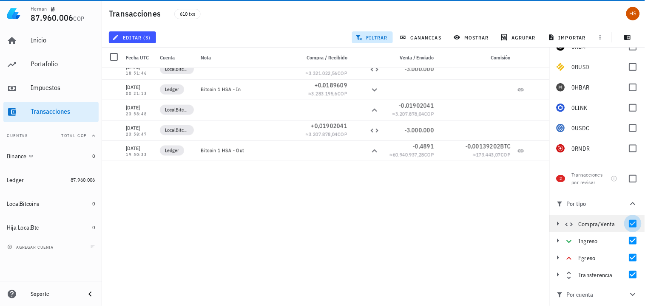
click at [630, 222] on div at bounding box center [632, 224] width 14 height 14
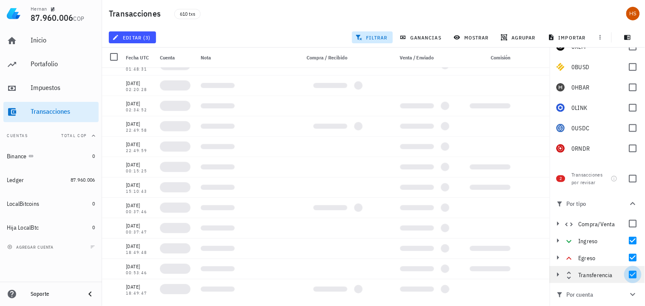
scroll to position [3011, 0]
click at [629, 273] on div at bounding box center [632, 275] width 14 height 14
click at [631, 257] on div at bounding box center [632, 258] width 14 height 14
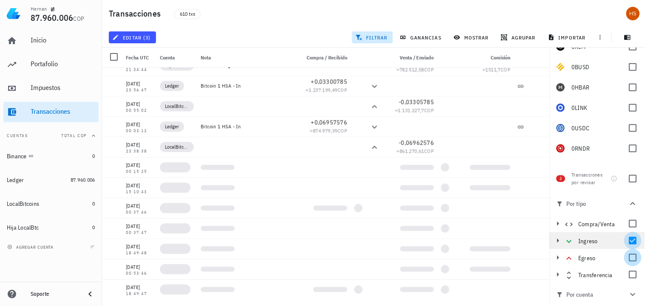
click at [630, 240] on div at bounding box center [632, 241] width 14 height 14
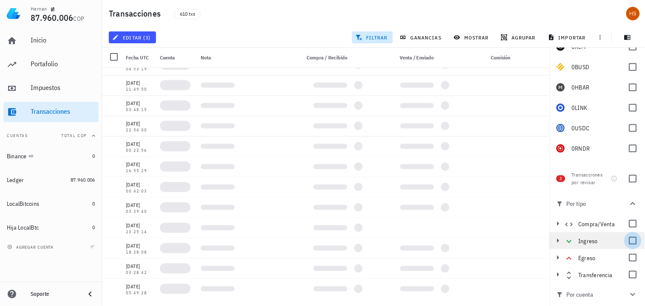
scroll to position [1155, 0]
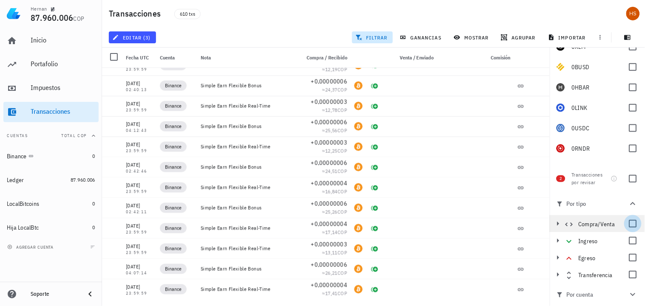
click at [630, 224] on div at bounding box center [632, 224] width 14 height 14
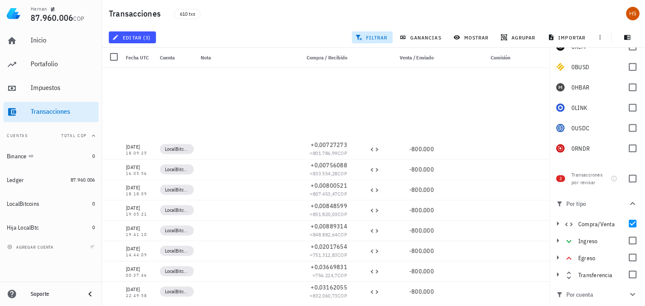
scroll to position [1624, 0]
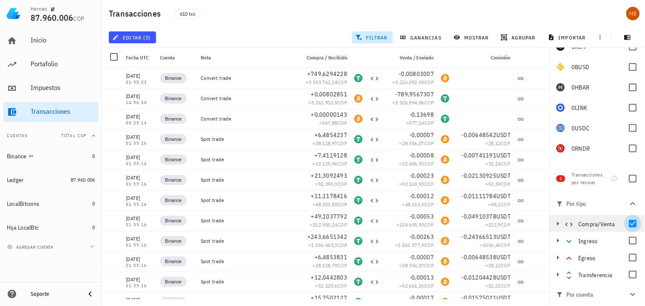
click at [631, 224] on div at bounding box center [632, 224] width 14 height 14
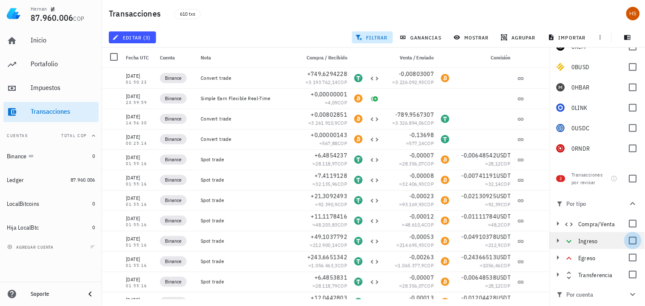
click at [630, 240] on div at bounding box center [632, 241] width 14 height 14
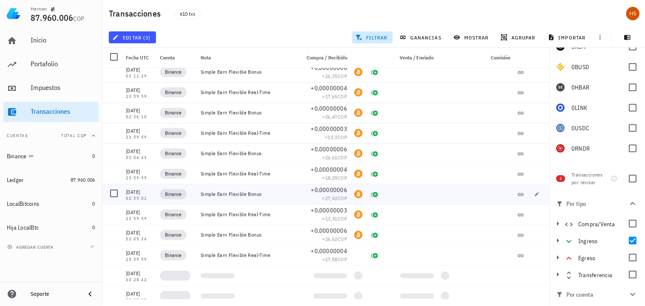
scroll to position [1155, 0]
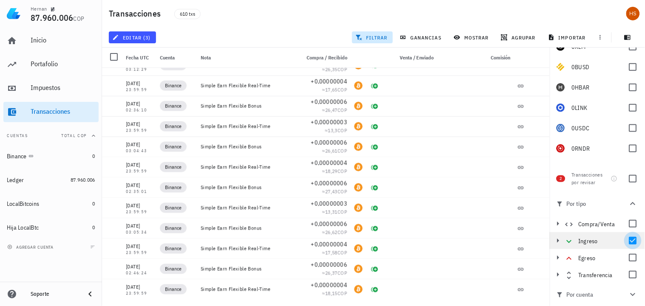
click at [627, 241] on div at bounding box center [632, 241] width 14 height 14
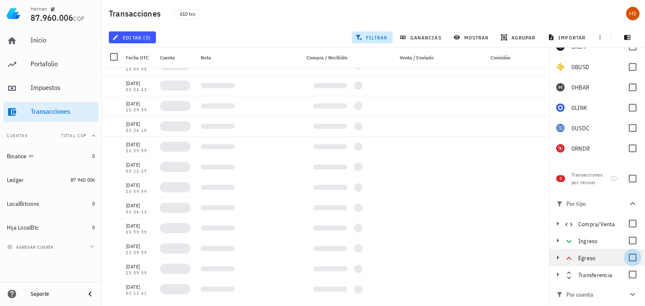
click at [629, 258] on div at bounding box center [632, 258] width 14 height 14
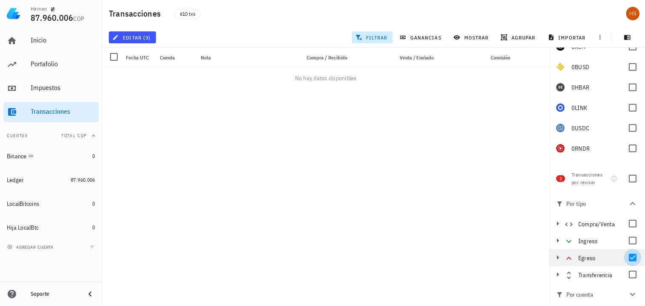
click at [629, 257] on div at bounding box center [632, 258] width 14 height 14
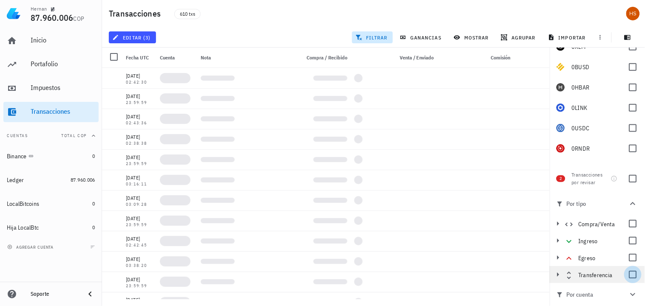
click at [628, 274] on div at bounding box center [632, 275] width 14 height 14
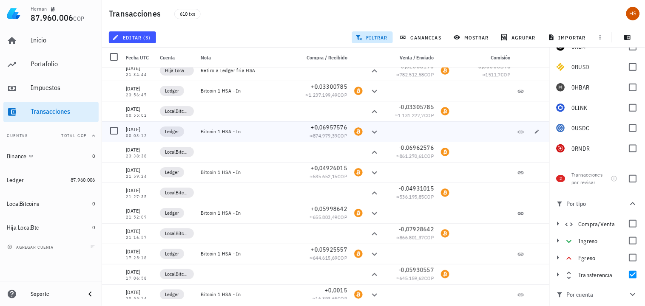
scroll to position [1624, 0]
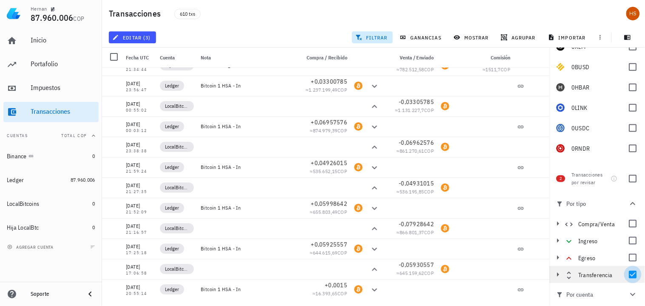
click at [625, 273] on div at bounding box center [632, 275] width 14 height 14
click at [628, 256] on div at bounding box center [632, 258] width 14 height 14
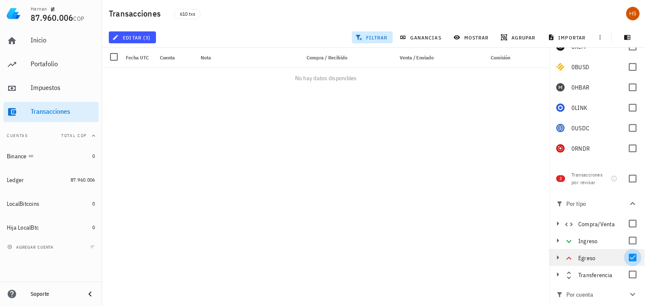
click at [628, 254] on div at bounding box center [632, 258] width 14 height 14
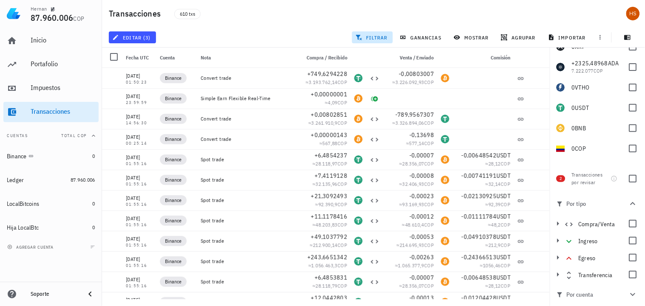
scroll to position [0, 0]
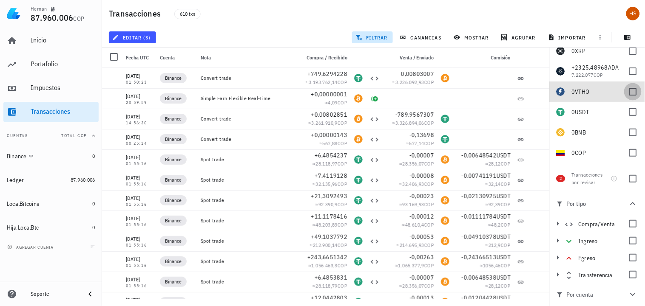
click at [625, 91] on div at bounding box center [632, 92] width 14 height 14
checkbox input "true"
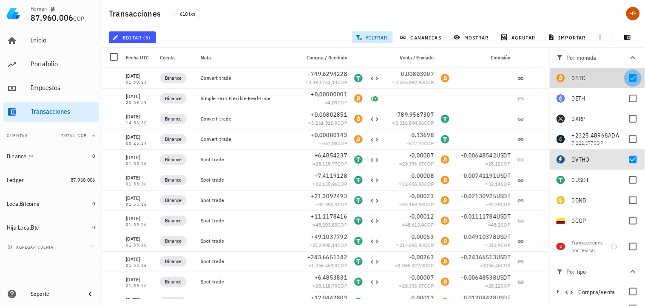
click at [625, 75] on div at bounding box center [632, 78] width 14 height 14
checkbox input "false"
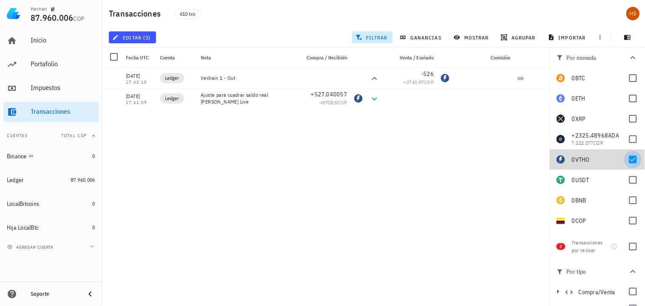
click at [625, 161] on div at bounding box center [632, 160] width 14 height 14
checkbox input "false"
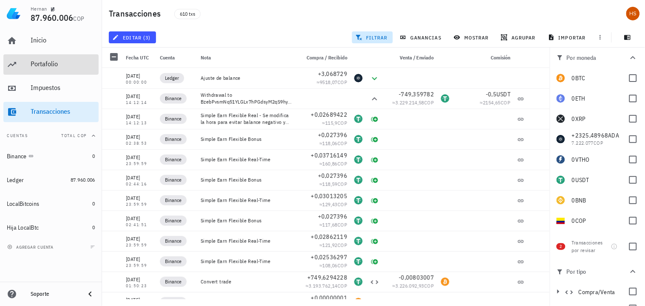
click at [51, 61] on div "Portafolio" at bounding box center [63, 64] width 65 height 8
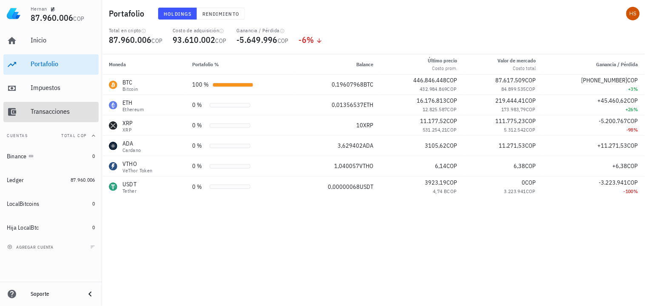
click at [40, 113] on div "Transacciones" at bounding box center [63, 112] width 65 height 8
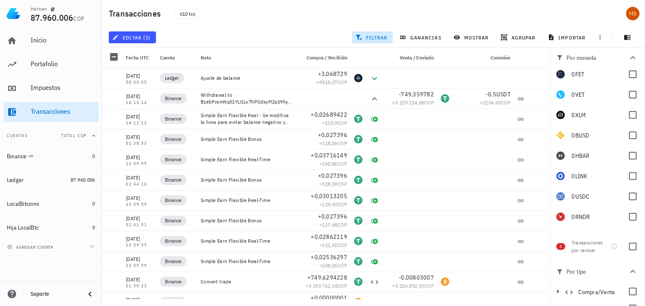
scroll to position [188, 0]
click at [625, 177] on div at bounding box center [632, 176] width 14 height 14
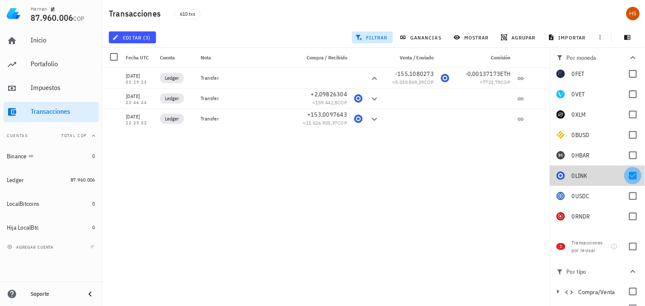
click at [625, 177] on div at bounding box center [632, 176] width 14 height 14
checkbox input "false"
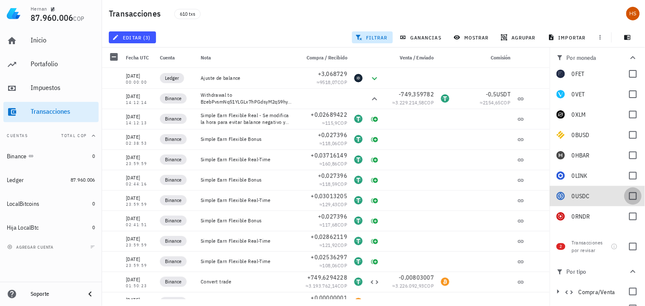
click at [625, 196] on div at bounding box center [632, 196] width 14 height 14
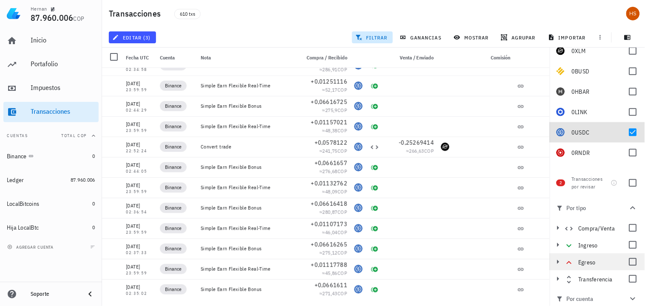
scroll to position [68, 0]
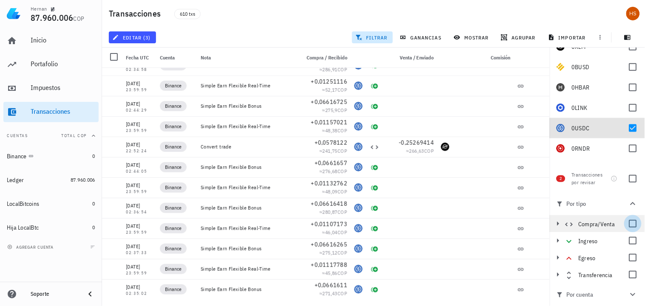
click at [631, 226] on div at bounding box center [632, 224] width 14 height 14
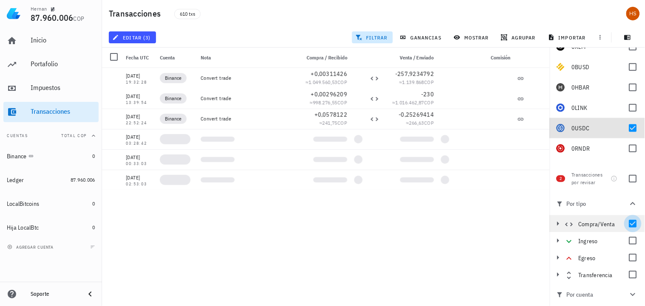
scroll to position [0, 0]
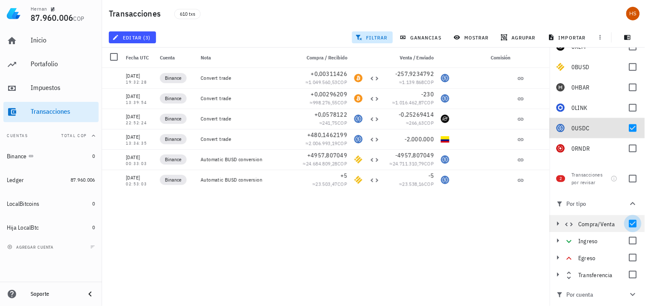
click at [631, 226] on div at bounding box center [632, 224] width 14 height 14
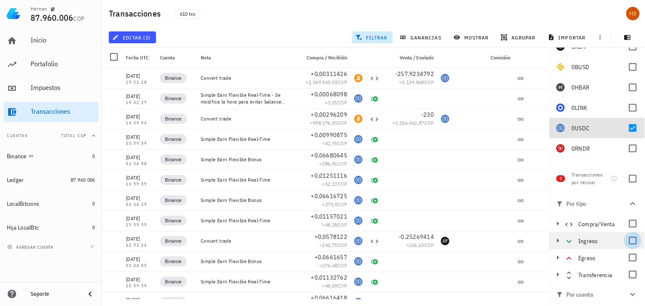
click at [629, 242] on div at bounding box center [632, 241] width 14 height 14
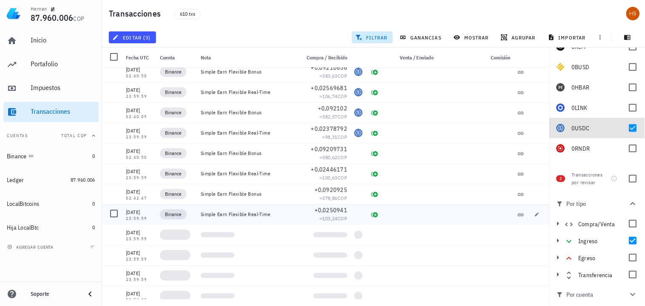
scroll to position [2256, 0]
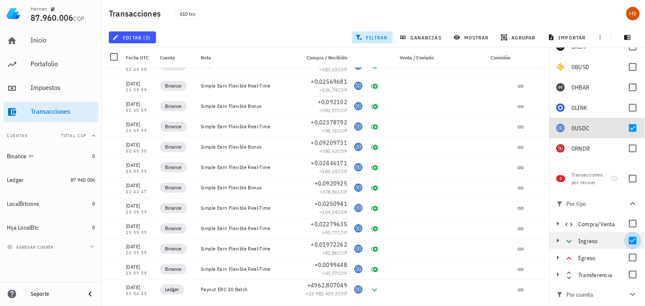
click at [626, 241] on div at bounding box center [632, 241] width 14 height 14
click at [628, 255] on div at bounding box center [632, 258] width 14 height 14
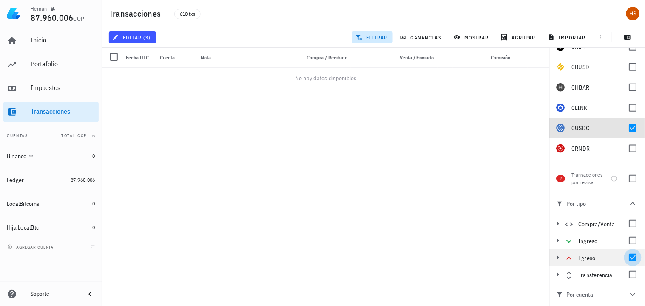
click at [628, 256] on div at bounding box center [632, 258] width 14 height 14
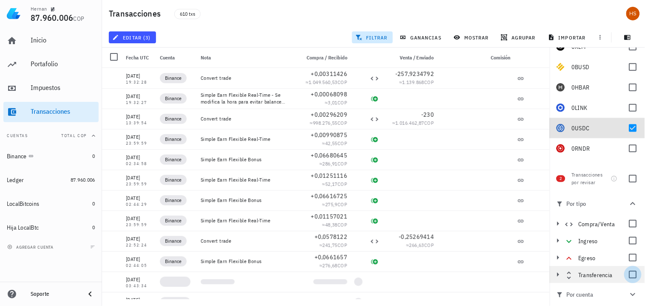
click at [628, 274] on div at bounding box center [632, 275] width 14 height 14
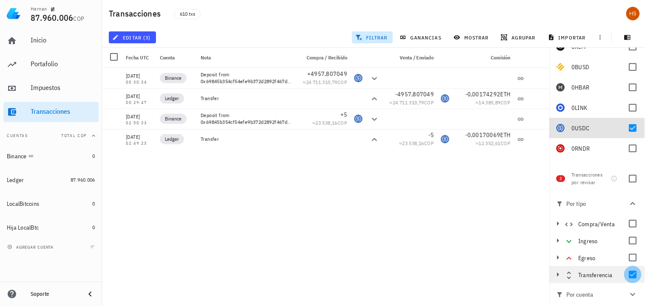
click at [628, 274] on div at bounding box center [632, 275] width 14 height 14
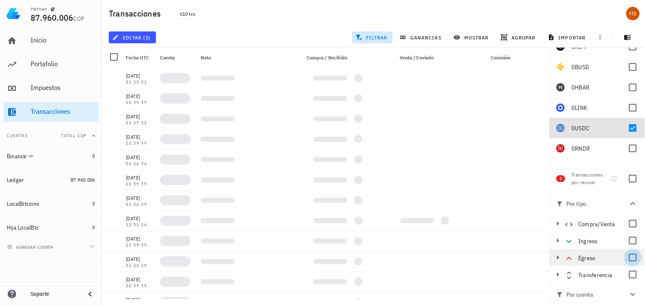
click at [628, 257] on div at bounding box center [632, 258] width 14 height 14
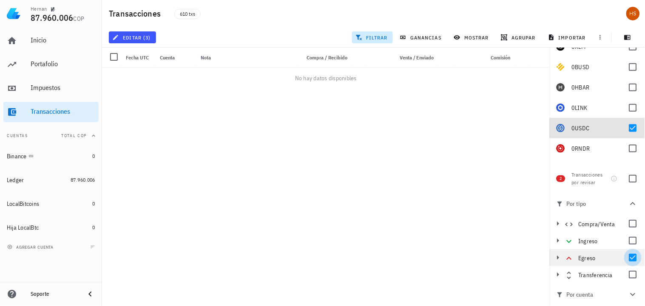
click at [628, 257] on div at bounding box center [632, 258] width 14 height 14
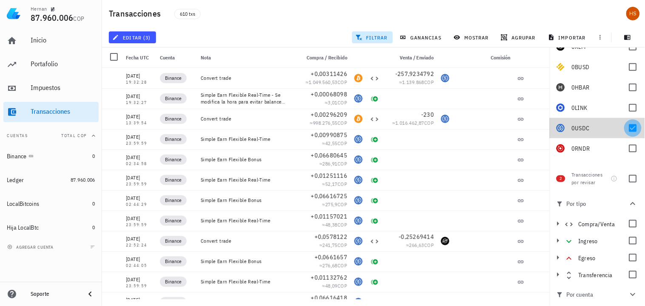
click at [625, 127] on div at bounding box center [632, 128] width 14 height 14
checkbox input "false"
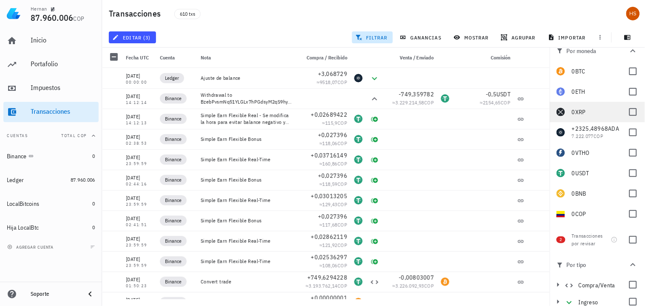
scroll to position [0, 0]
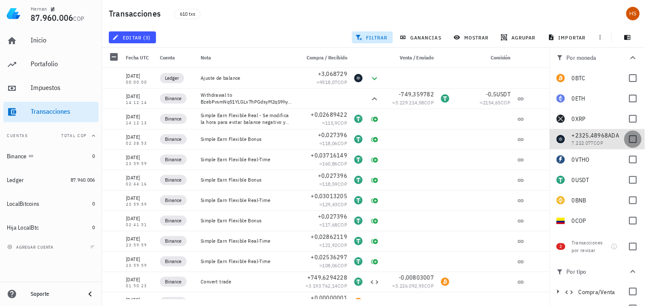
click at [628, 140] on div at bounding box center [632, 139] width 14 height 14
checkbox input "true"
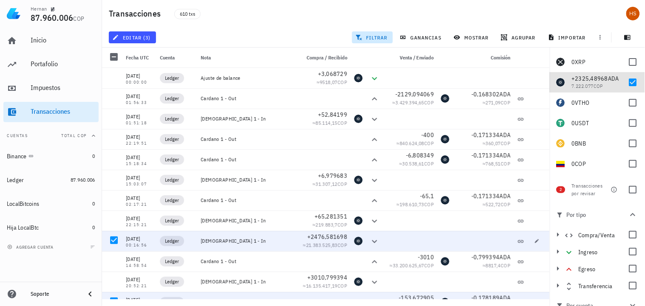
scroll to position [68, 0]
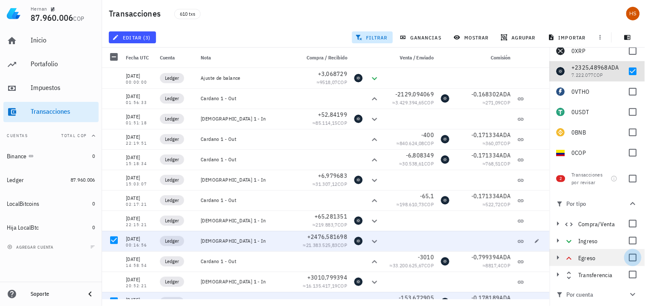
click at [630, 260] on div at bounding box center [632, 258] width 14 height 14
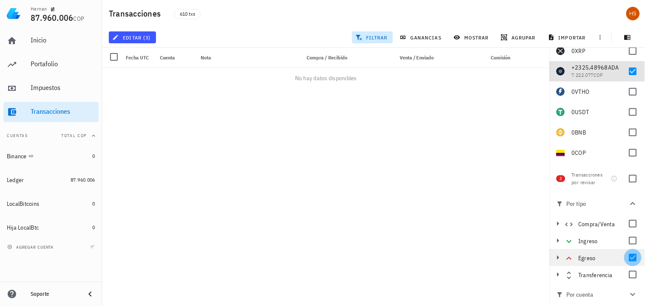
click at [630, 260] on div at bounding box center [632, 258] width 14 height 14
click at [634, 240] on div at bounding box center [632, 241] width 14 height 14
